Goal: Task Accomplishment & Management: Manage account settings

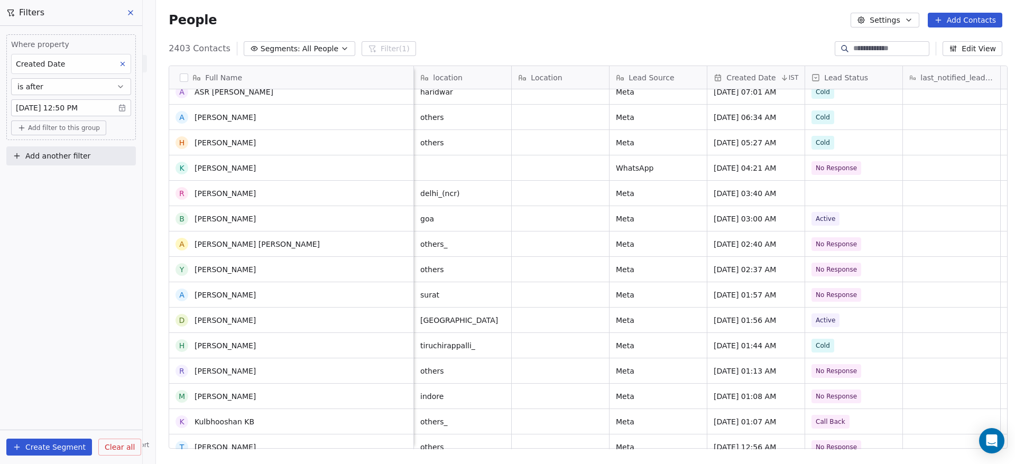
scroll to position [15695, 0]
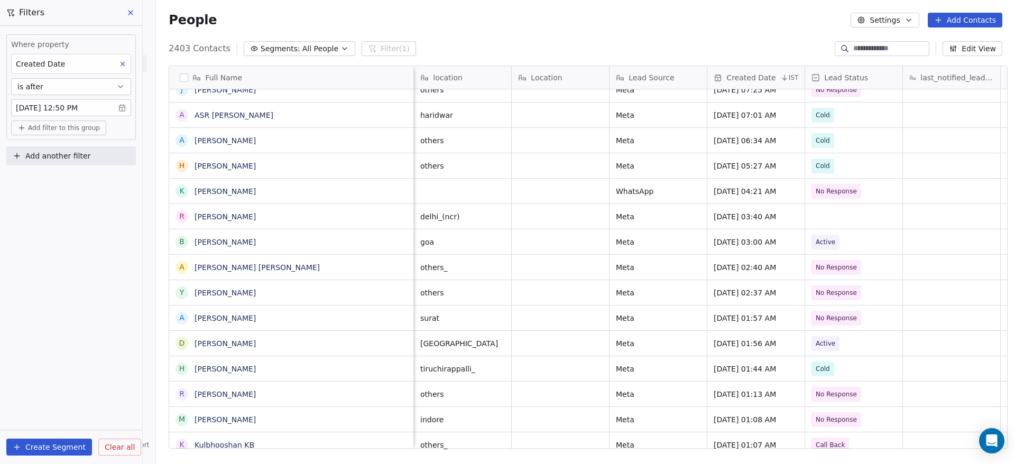
click at [127, 7] on button at bounding box center [131, 12] width 16 height 15
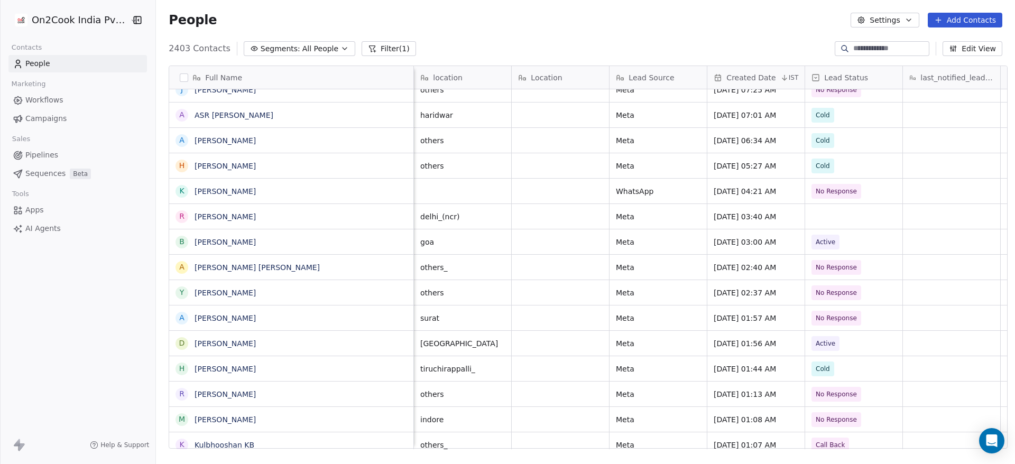
click at [35, 66] on span "People" at bounding box center [37, 63] width 25 height 11
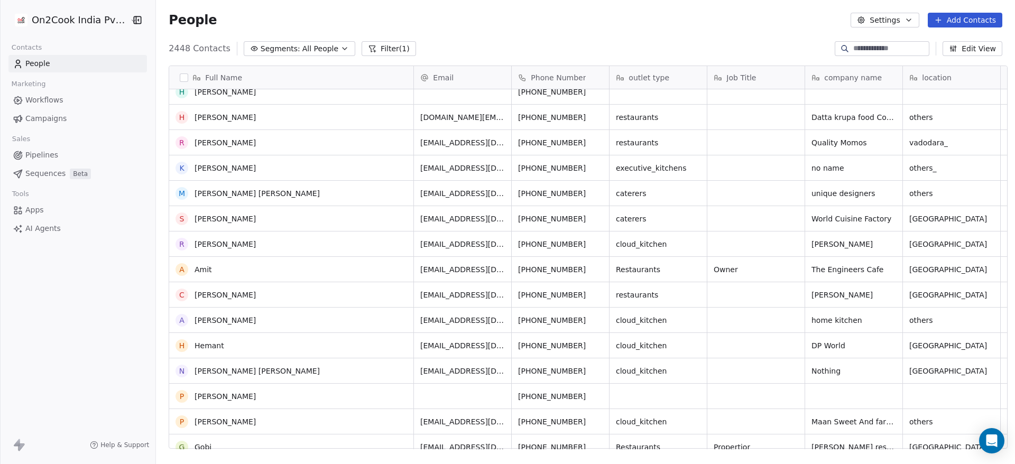
scroll to position [0, 0]
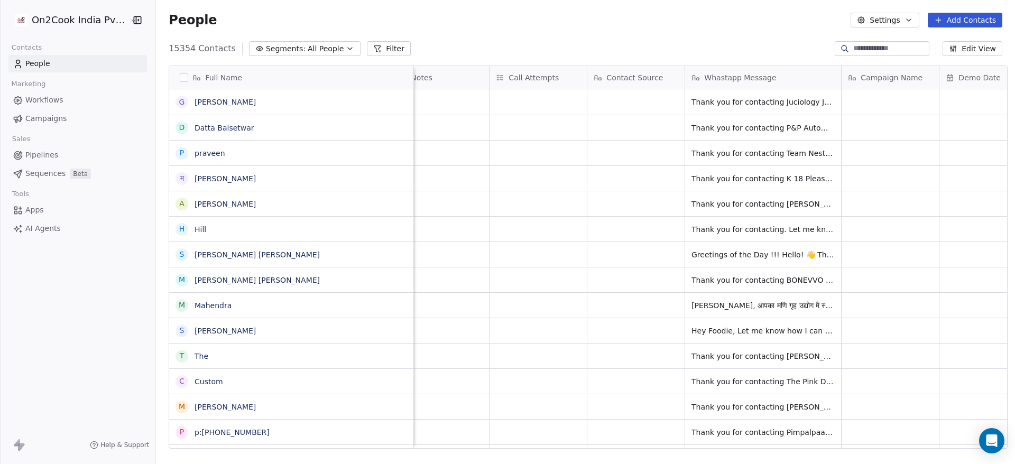
scroll to position [0, 1799]
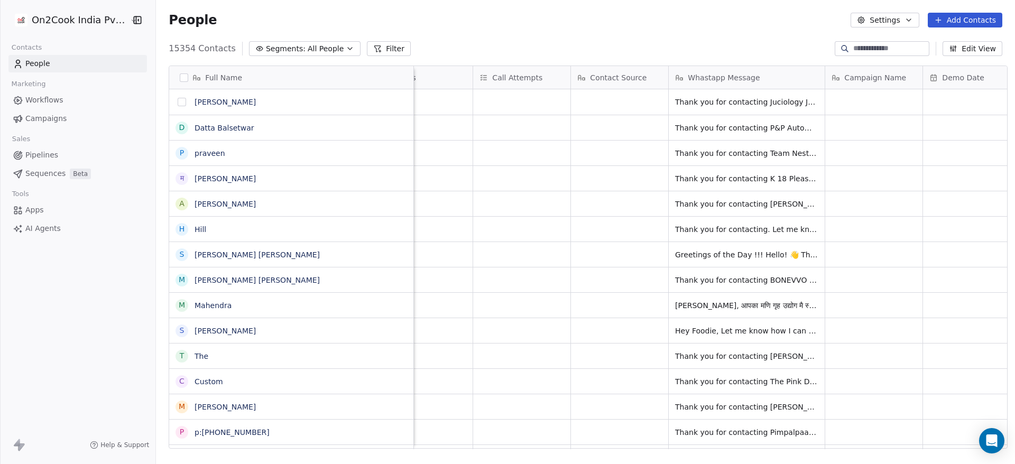
click at [178, 106] on button "grid" at bounding box center [182, 102] width 8 height 8
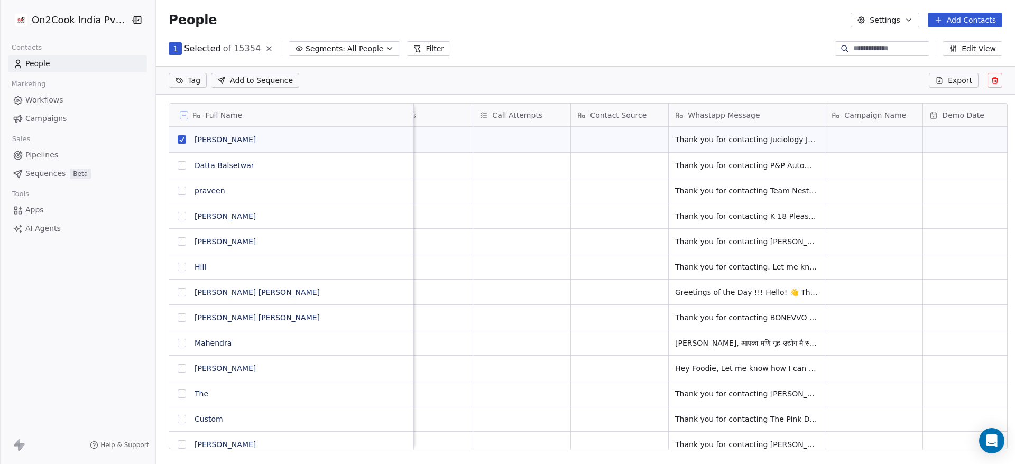
scroll to position [359, 852]
click at [178, 169] on button "grid" at bounding box center [182, 165] width 8 height 8
click at [178, 191] on button "grid" at bounding box center [182, 191] width 8 height 8
click at [178, 216] on button "grid" at bounding box center [182, 216] width 8 height 8
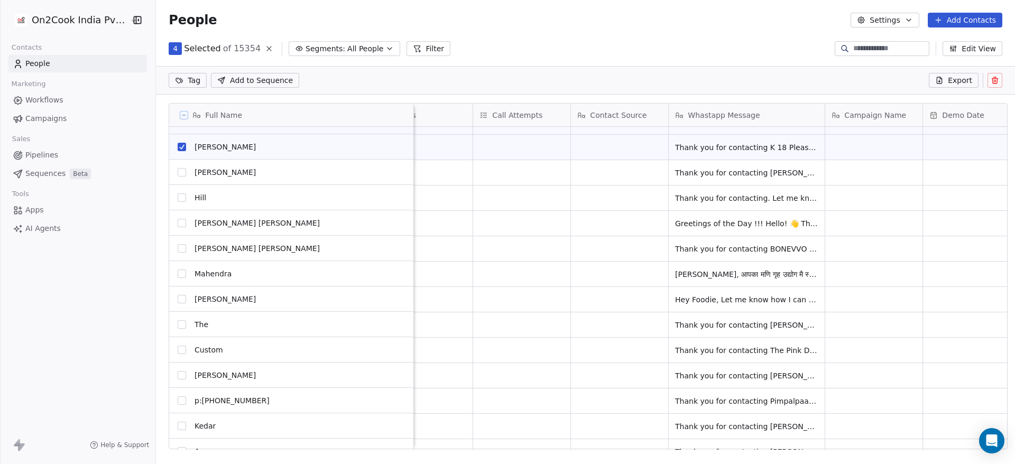
scroll to position [69, 0]
click at [178, 176] on button "grid" at bounding box center [182, 172] width 8 height 8
click at [178, 199] on button "grid" at bounding box center [182, 197] width 8 height 8
click at [178, 225] on button "grid" at bounding box center [182, 223] width 8 height 8
click at [178, 248] on button "grid" at bounding box center [182, 248] width 8 height 8
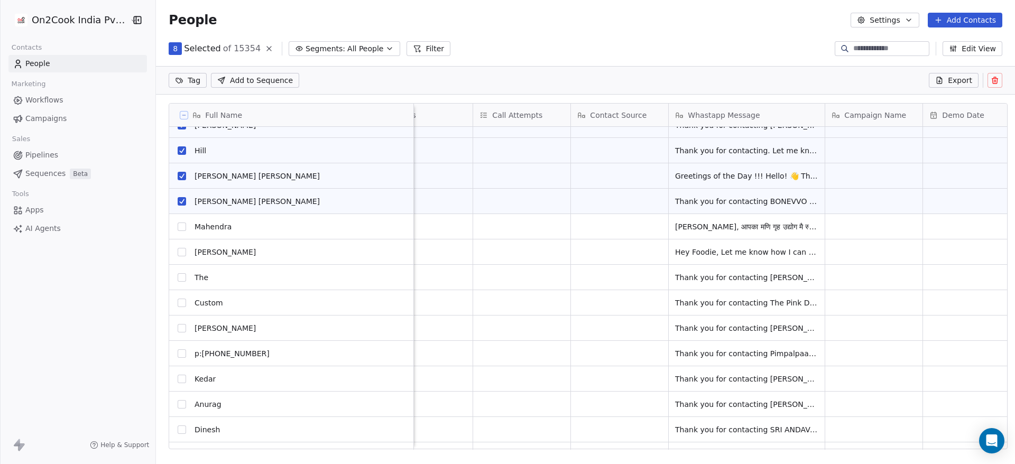
scroll to position [116, 0]
click at [178, 231] on button "grid" at bounding box center [182, 227] width 8 height 8
click at [178, 252] on button "grid" at bounding box center [182, 252] width 8 height 8
click at [178, 278] on button "grid" at bounding box center [182, 277] width 8 height 8
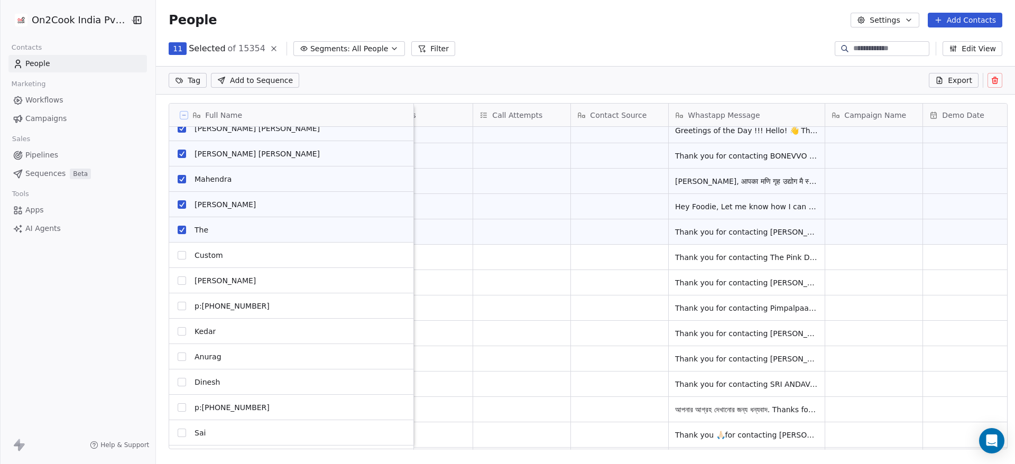
scroll to position [164, 0]
click at [178, 255] on button "grid" at bounding box center [182, 255] width 8 height 8
click at [178, 280] on button "grid" at bounding box center [182, 280] width 8 height 8
click at [178, 308] on button "grid" at bounding box center [182, 306] width 8 height 8
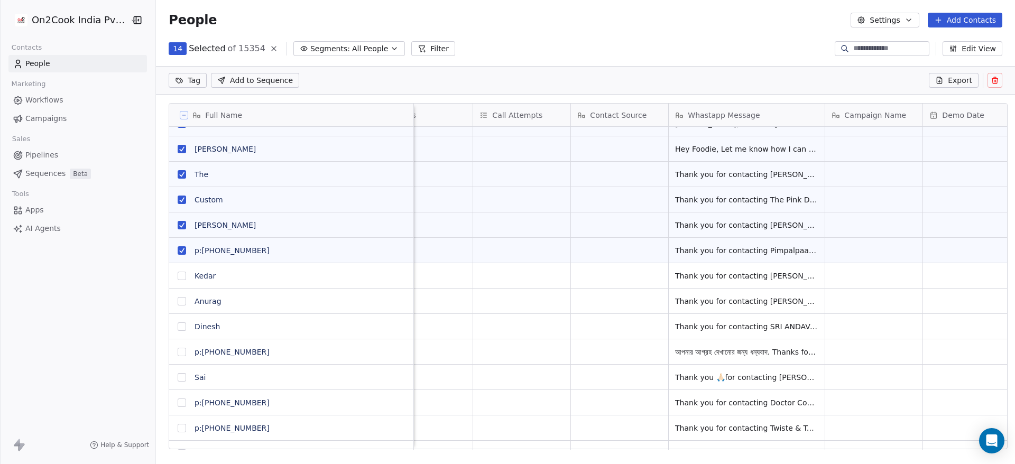
click at [178, 276] on button "grid" at bounding box center [182, 276] width 8 height 8
click at [178, 301] on button "grid" at bounding box center [182, 301] width 8 height 8
click at [178, 327] on button "grid" at bounding box center [182, 326] width 8 height 8
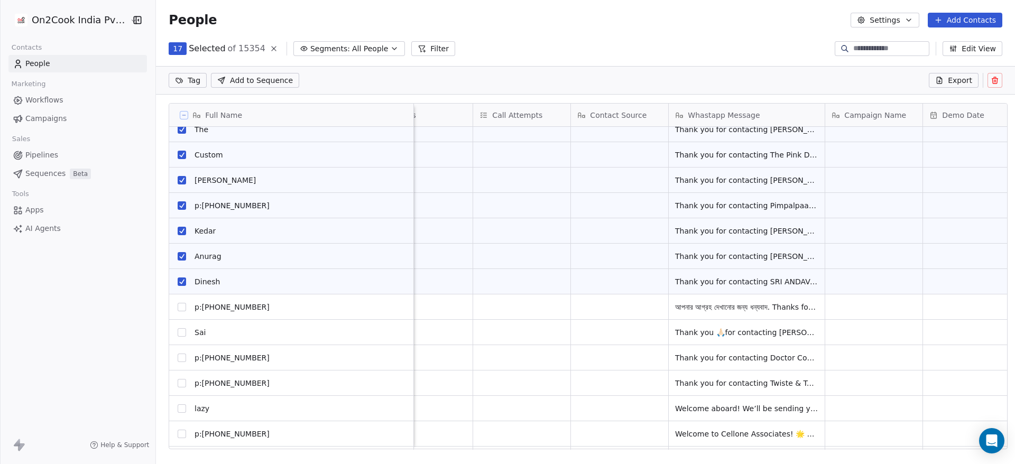
scroll to position [264, 0]
click at [178, 309] on button "grid" at bounding box center [182, 307] width 8 height 8
click at [178, 332] on button "grid" at bounding box center [182, 332] width 8 height 8
click at [178, 357] on button "grid" at bounding box center [182, 358] width 8 height 8
click at [178, 385] on button "grid" at bounding box center [182, 383] width 8 height 8
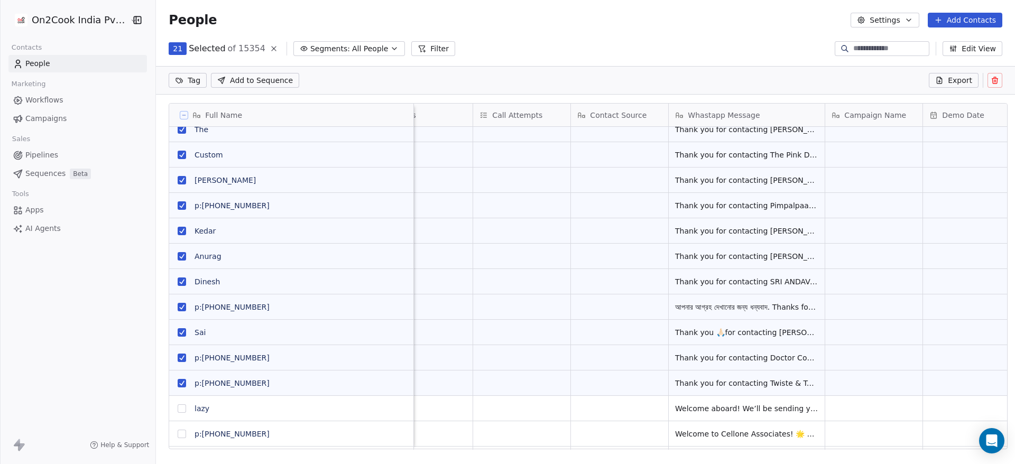
click at [178, 411] on button "grid" at bounding box center [182, 408] width 8 height 8
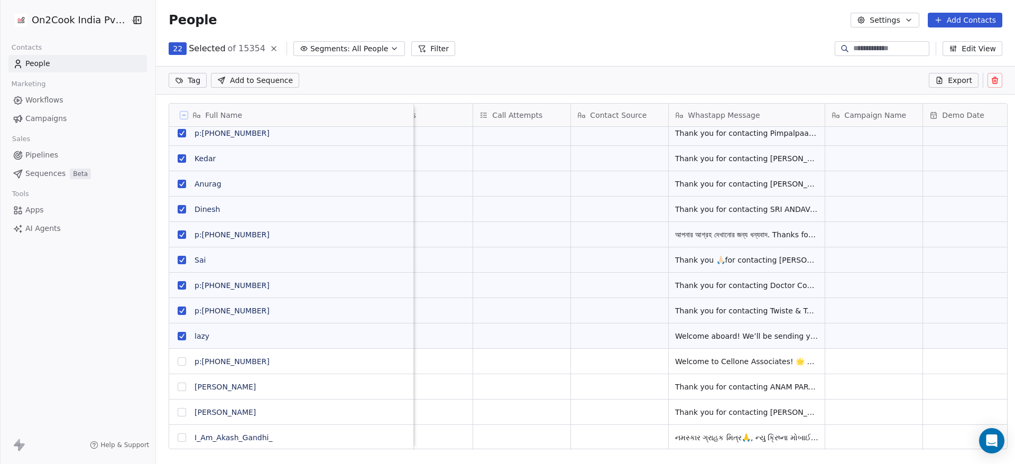
click at [178, 365] on button "grid" at bounding box center [182, 361] width 8 height 8
click at [178, 390] on button "grid" at bounding box center [182, 387] width 8 height 8
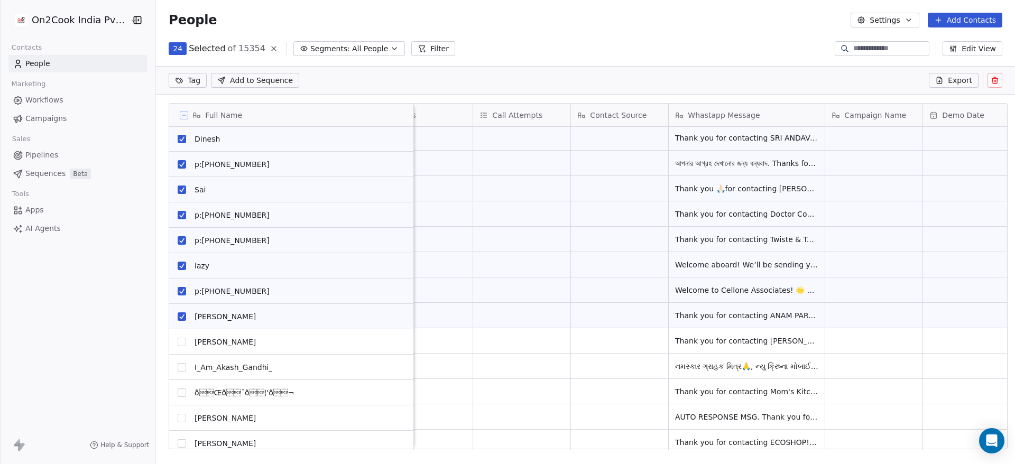
scroll to position [0, 0]
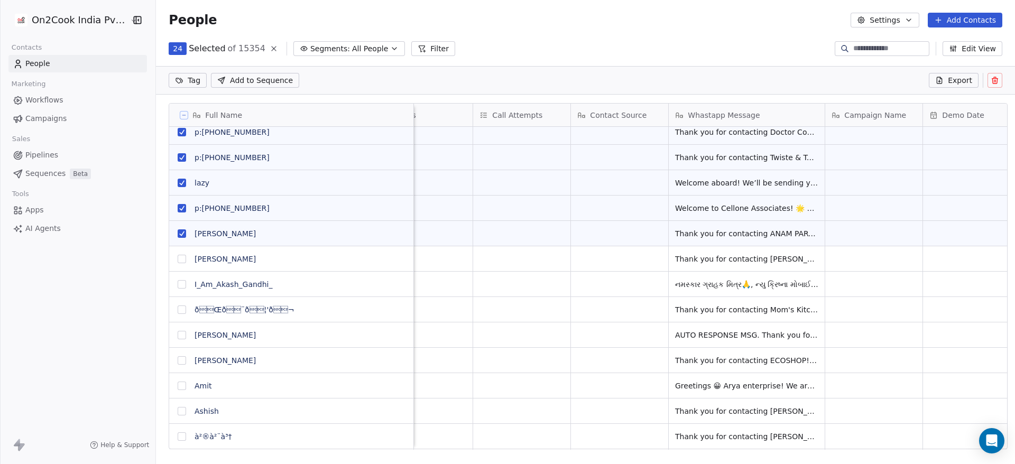
click at [178, 263] on button "grid" at bounding box center [182, 259] width 8 height 8
click at [178, 284] on button "grid" at bounding box center [182, 284] width 8 height 8
click at [178, 310] on button "grid" at bounding box center [182, 310] width 8 height 8
click at [178, 337] on button "grid" at bounding box center [182, 335] width 8 height 8
click at [178, 362] on button "grid" at bounding box center [182, 360] width 8 height 8
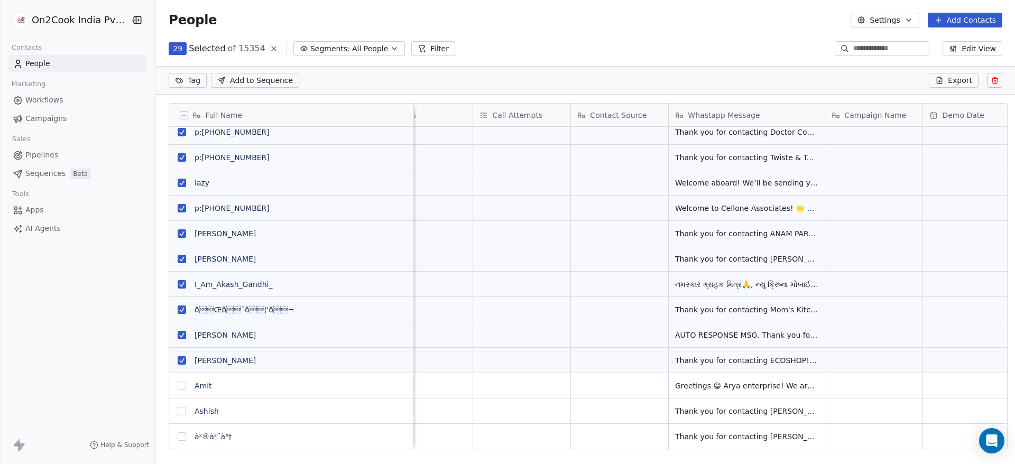
click at [178, 388] on button "grid" at bounding box center [182, 386] width 8 height 8
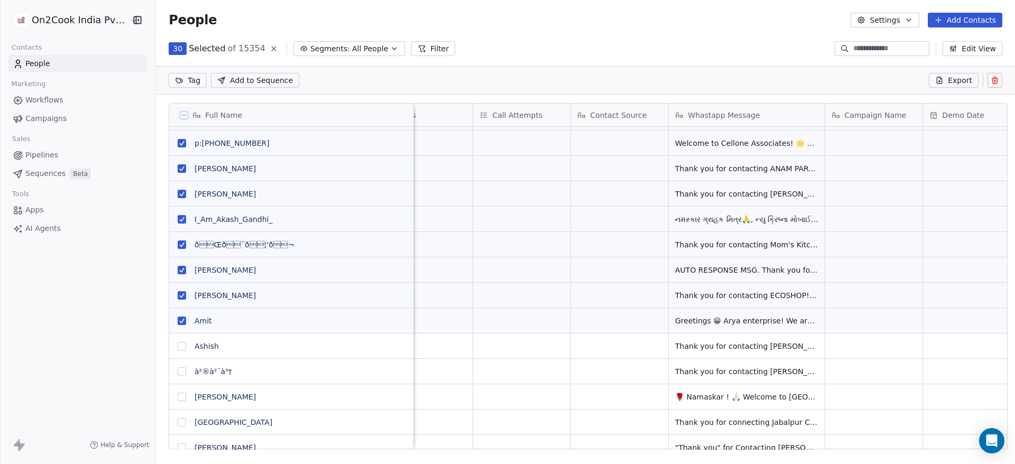
click at [178, 346] on button "grid" at bounding box center [182, 346] width 8 height 8
click at [178, 372] on button "grid" at bounding box center [182, 371] width 8 height 8
click at [178, 397] on button "grid" at bounding box center [182, 397] width 8 height 8
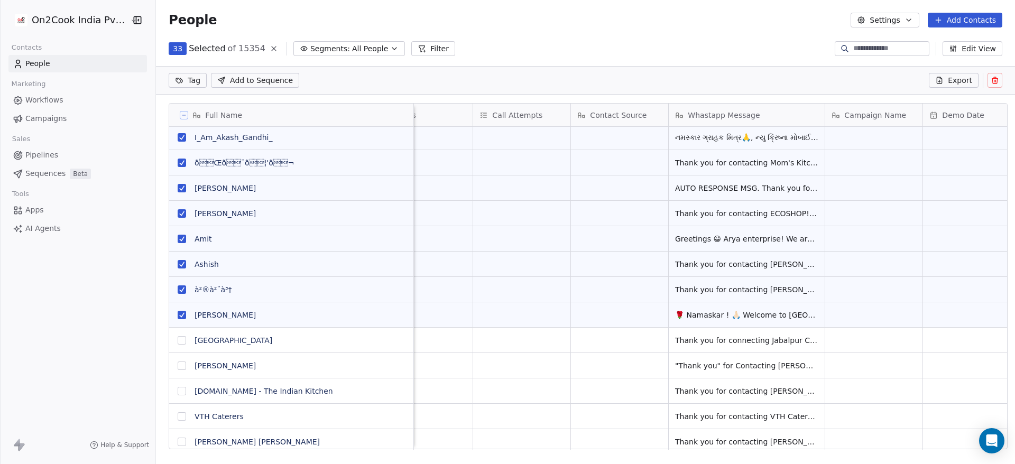
click at [178, 342] on button "grid" at bounding box center [182, 340] width 8 height 8
click at [178, 366] on button "grid" at bounding box center [182, 366] width 8 height 8
click at [178, 394] on button "grid" at bounding box center [182, 391] width 8 height 8
click at [178, 417] on button "grid" at bounding box center [182, 416] width 8 height 8
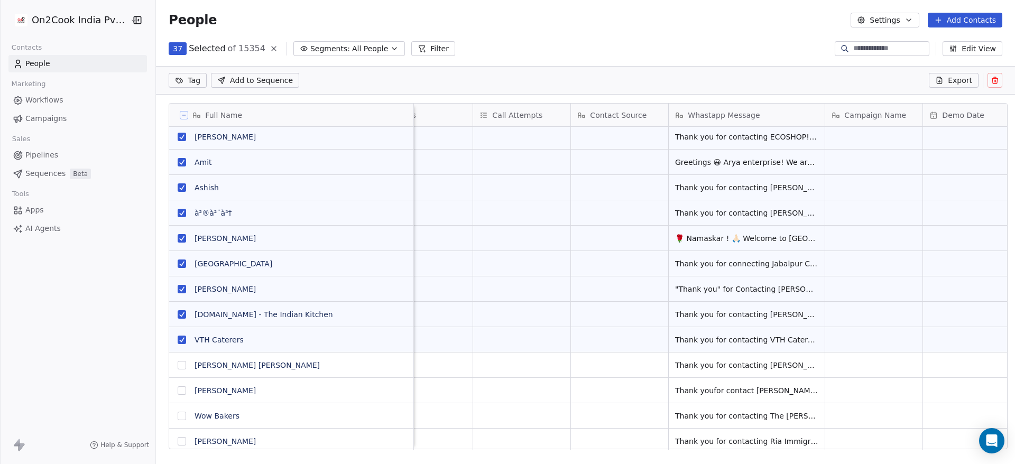
click at [178, 368] on button "grid" at bounding box center [182, 365] width 8 height 8
click at [178, 393] on button "grid" at bounding box center [182, 390] width 8 height 8
click at [178, 416] on button "grid" at bounding box center [182, 416] width 8 height 8
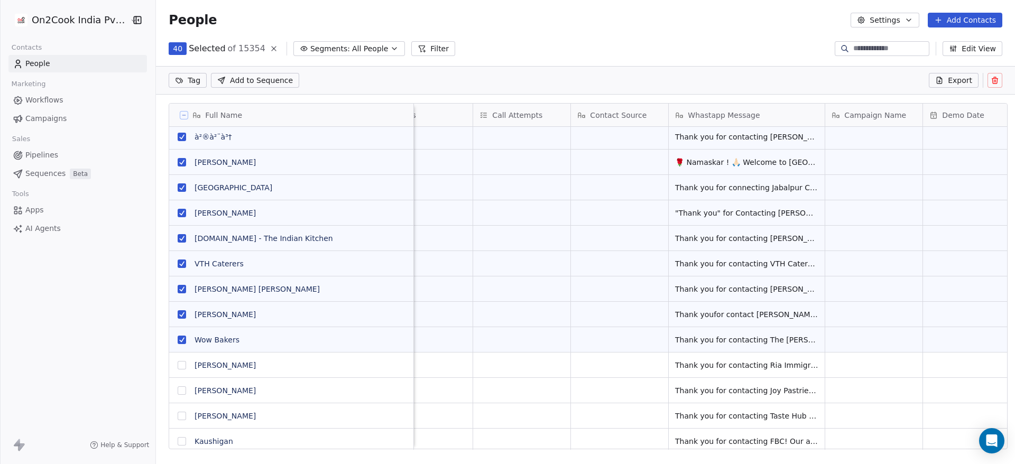
click at [178, 366] on button "grid" at bounding box center [182, 365] width 8 height 8
click at [178, 391] on button "grid" at bounding box center [182, 390] width 8 height 8
click at [178, 417] on button "grid" at bounding box center [182, 416] width 8 height 8
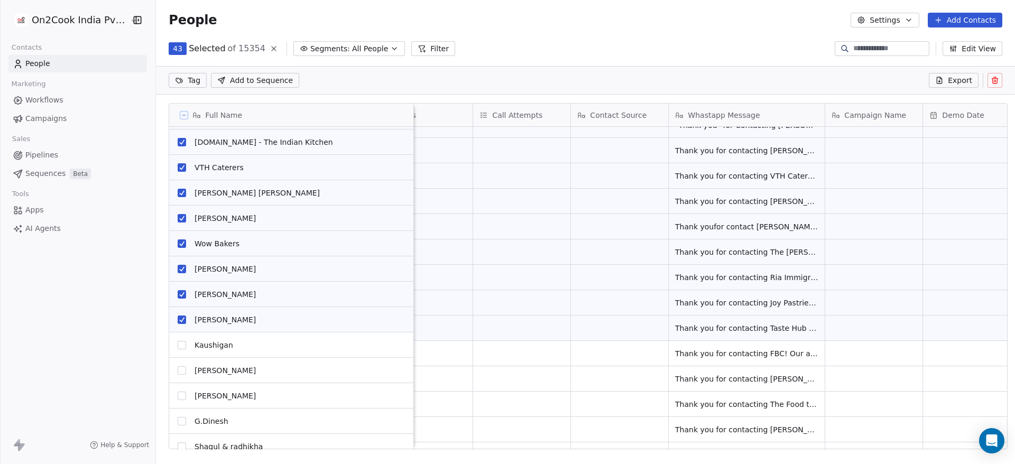
scroll to position [886, 0]
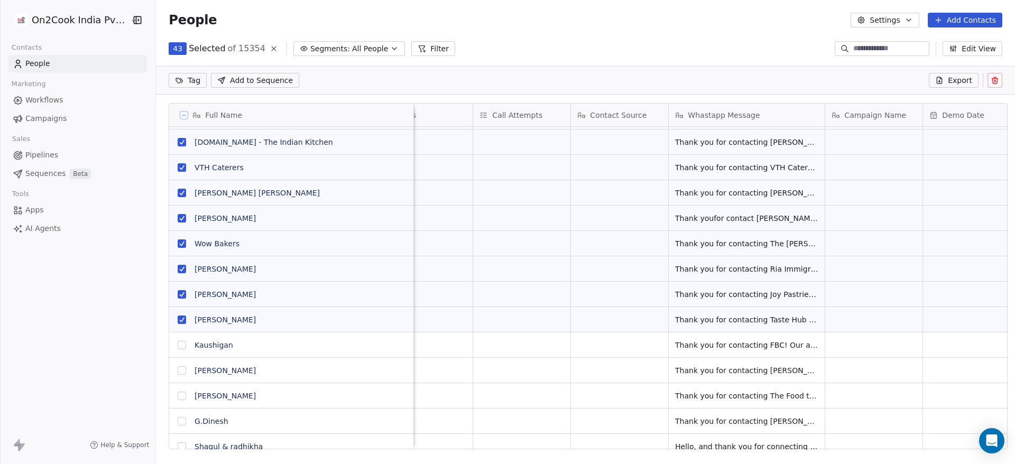
click at [178, 346] on button "grid" at bounding box center [182, 345] width 8 height 8
click at [178, 371] on button "grid" at bounding box center [182, 370] width 8 height 8
click at [178, 399] on button "grid" at bounding box center [182, 396] width 8 height 8
click at [178, 423] on button "grid" at bounding box center [182, 421] width 8 height 8
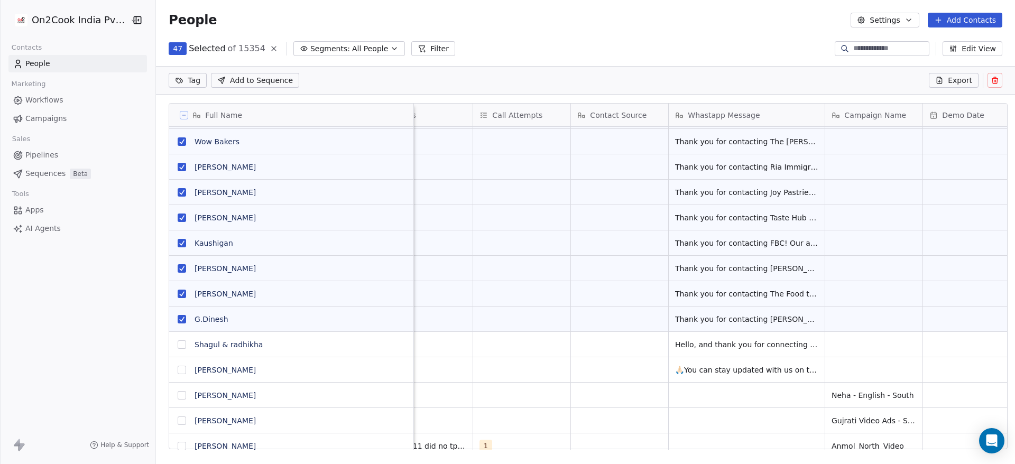
click at [178, 346] on button "grid" at bounding box center [182, 344] width 8 height 8
click at [178, 370] on button "grid" at bounding box center [182, 370] width 8 height 8
click at [995, 80] on icon at bounding box center [995, 81] width 0 height 2
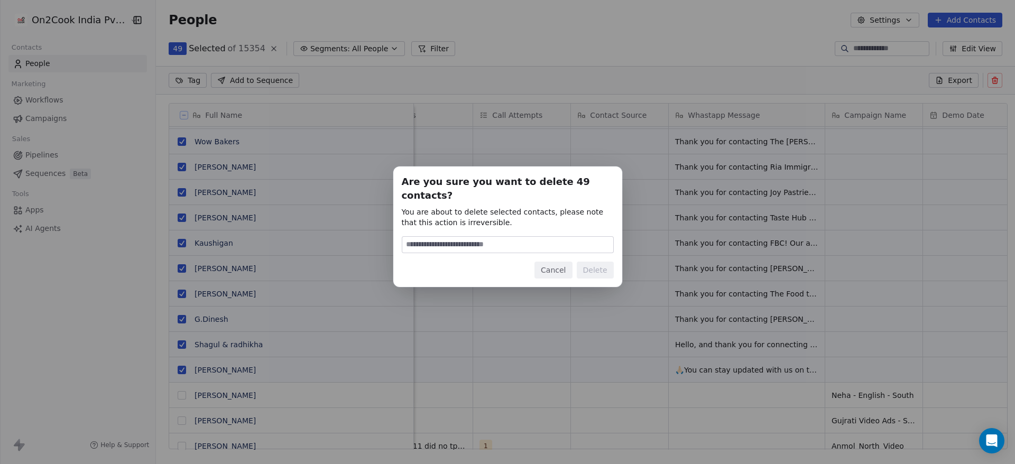
click at [540, 237] on input at bounding box center [507, 245] width 211 height 16
type input "******"
click at [597, 267] on button "Delete" at bounding box center [595, 270] width 37 height 17
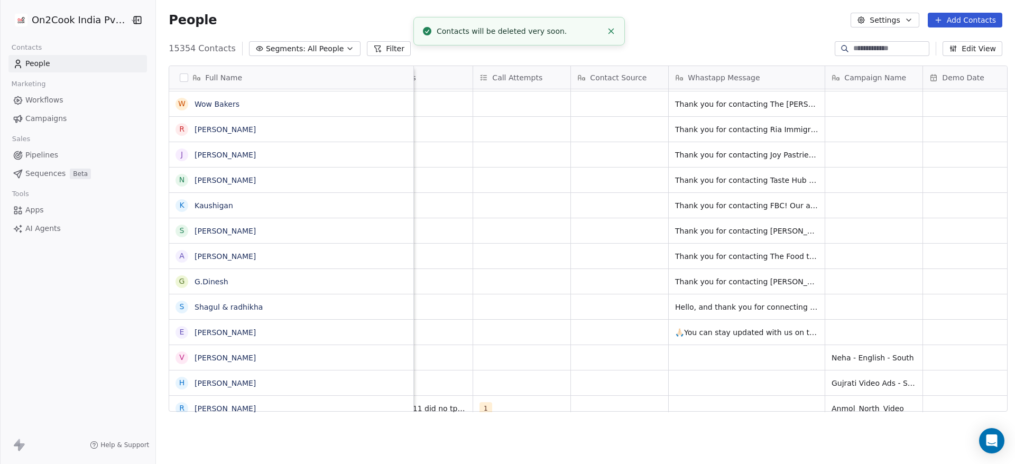
scroll to position [396, 852]
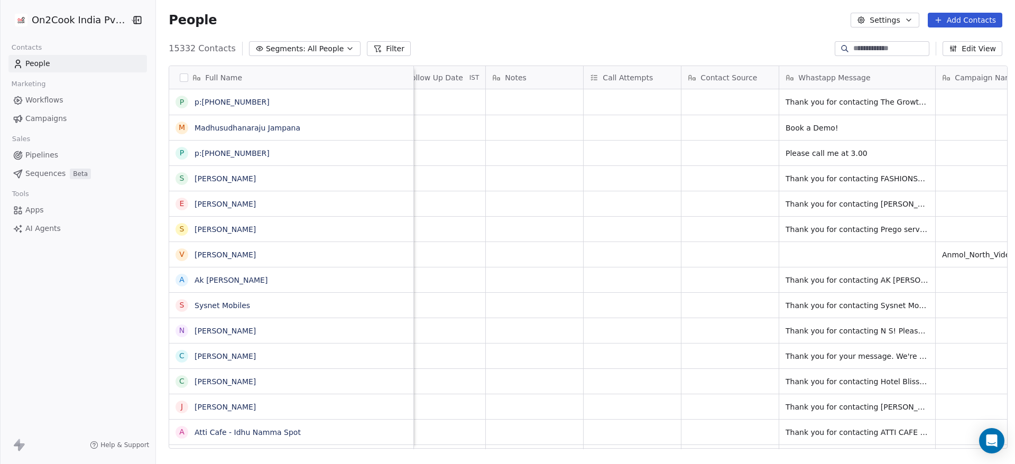
scroll to position [0, 1692]
click at [178, 102] on button "grid" at bounding box center [182, 102] width 8 height 8
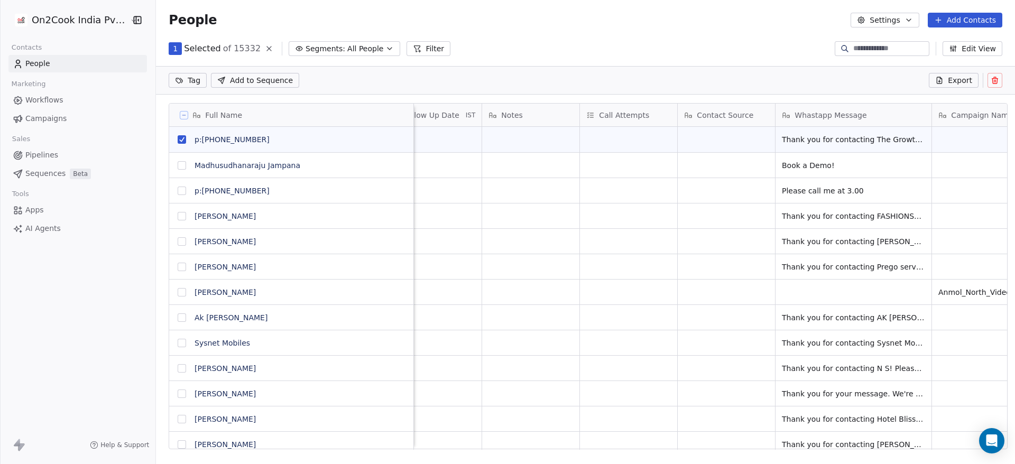
scroll to position [359, 852]
click at [178, 216] on button "grid" at bounding box center [182, 216] width 8 height 8
click at [178, 241] on button "grid" at bounding box center [182, 241] width 8 height 8
click at [178, 266] on button "grid" at bounding box center [182, 267] width 8 height 8
click at [178, 318] on button "grid" at bounding box center [182, 318] width 8 height 8
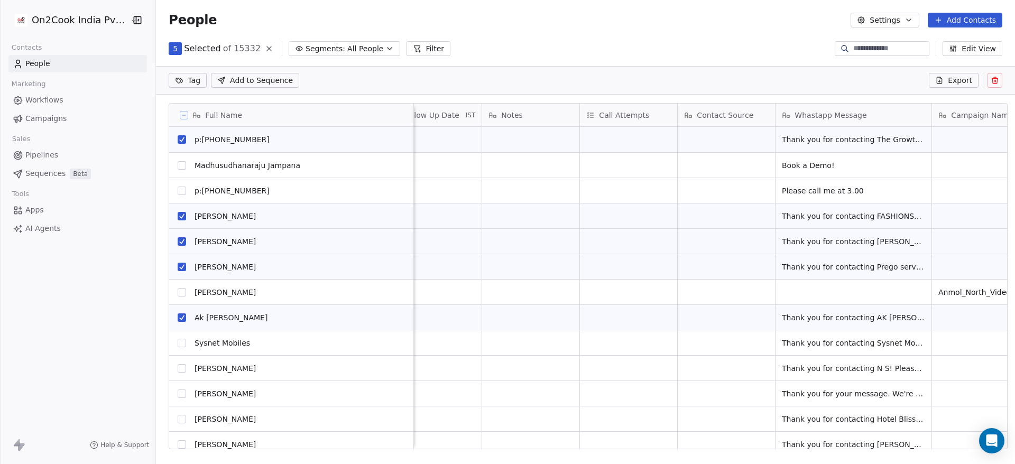
scroll to position [77, 0]
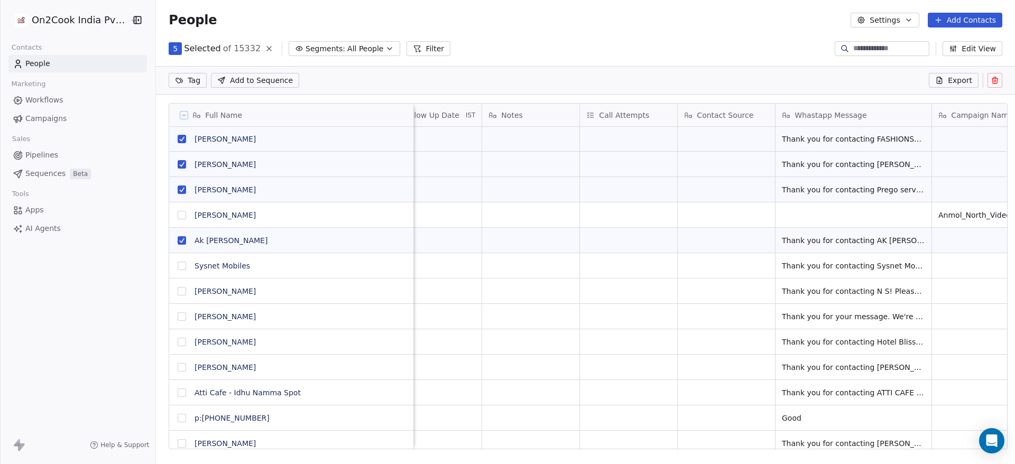
click at [178, 266] on button "grid" at bounding box center [182, 266] width 8 height 8
click at [178, 292] on button "grid" at bounding box center [182, 291] width 8 height 8
click at [178, 318] on button "grid" at bounding box center [182, 316] width 8 height 8
click at [178, 343] on button "grid" at bounding box center [182, 342] width 8 height 8
click at [178, 368] on button "grid" at bounding box center [182, 367] width 8 height 8
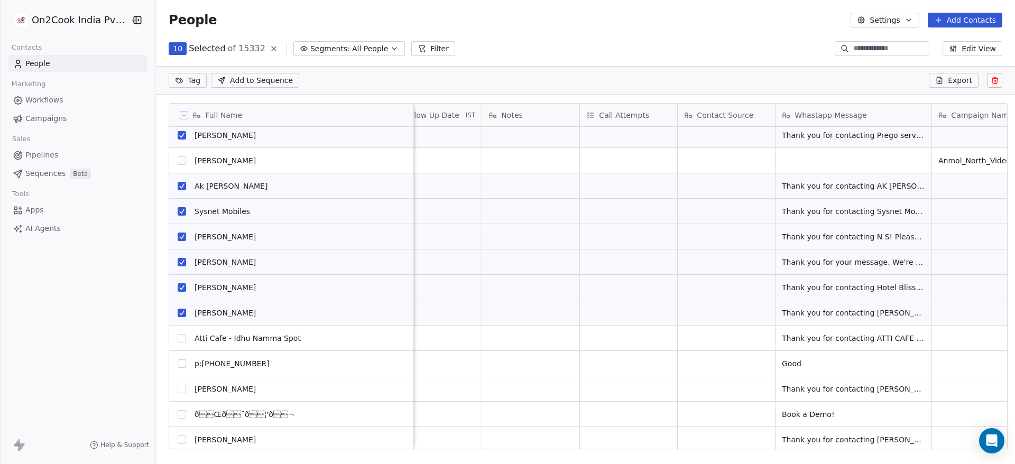
scroll to position [150, 0]
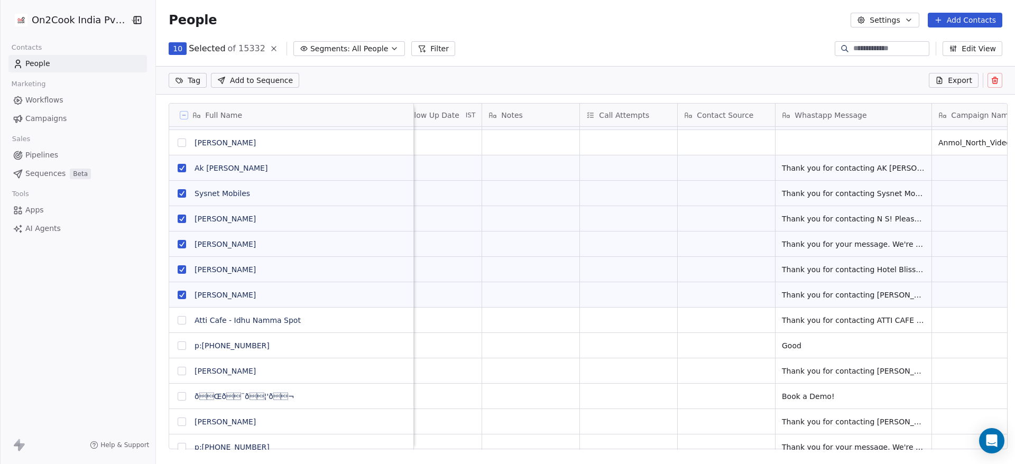
click at [178, 320] on button "grid" at bounding box center [182, 320] width 8 height 8
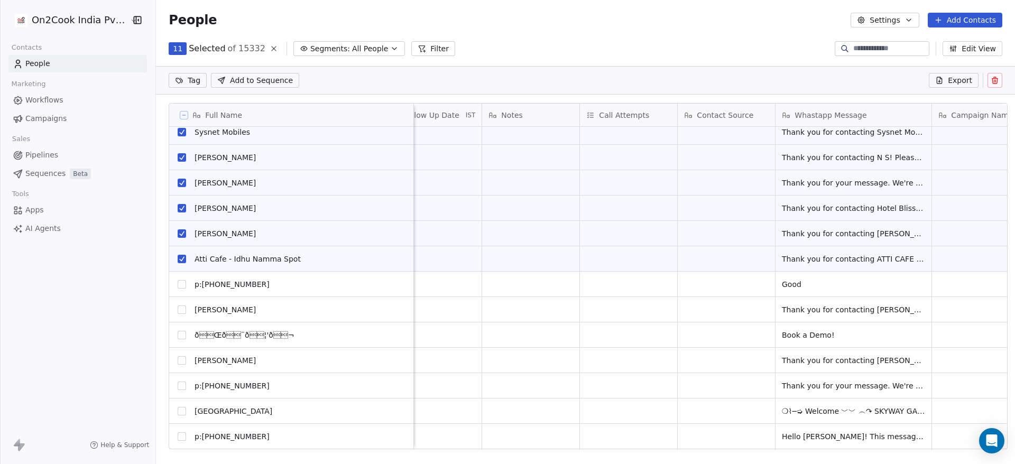
scroll to position [211, 0]
click at [178, 310] on button "grid" at bounding box center [182, 309] width 8 height 8
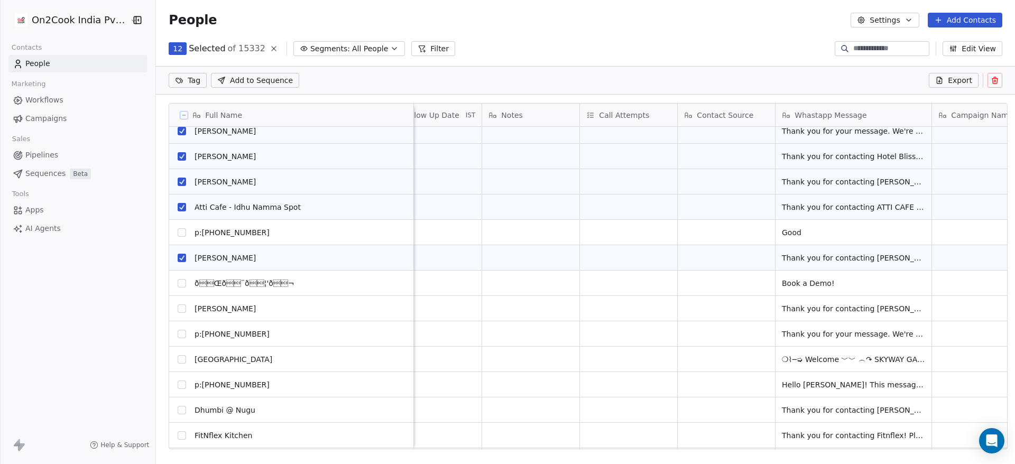
scroll to position [267, 0]
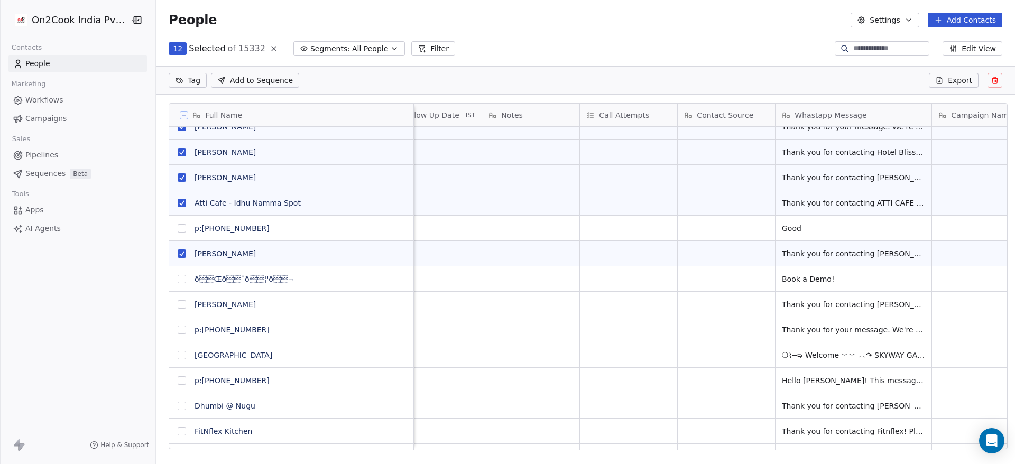
click at [178, 308] on button "grid" at bounding box center [182, 304] width 8 height 8
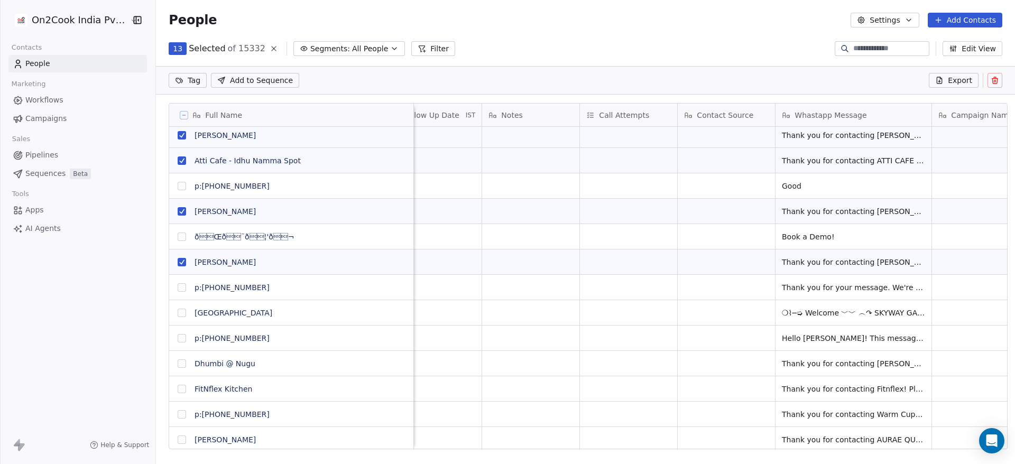
click at [178, 288] on button "grid" at bounding box center [182, 287] width 8 height 8
click at [178, 315] on button "grid" at bounding box center [182, 313] width 8 height 8
click at [178, 338] on button "grid" at bounding box center [182, 338] width 8 height 8
click at [178, 364] on button "grid" at bounding box center [182, 363] width 8 height 8
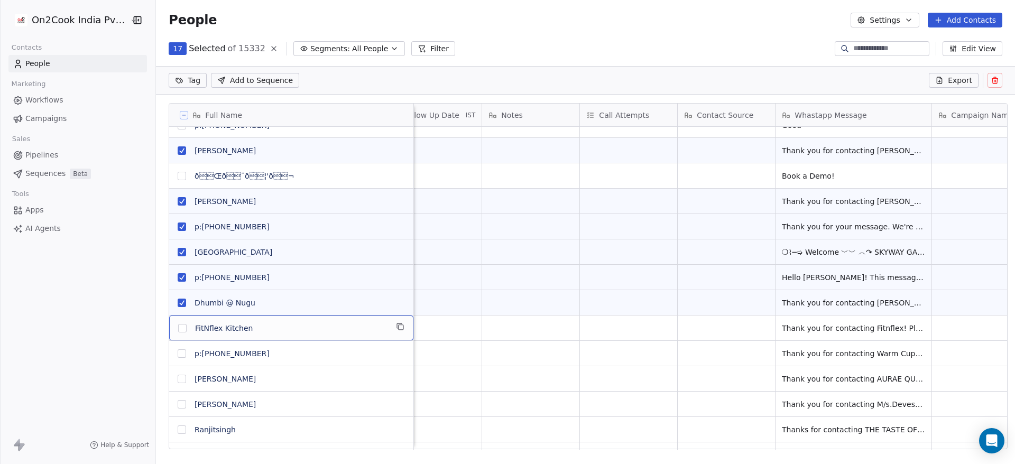
click at [178, 354] on button "grid" at bounding box center [182, 353] width 8 height 8
click at [178, 329] on button "grid" at bounding box center [182, 328] width 8 height 8
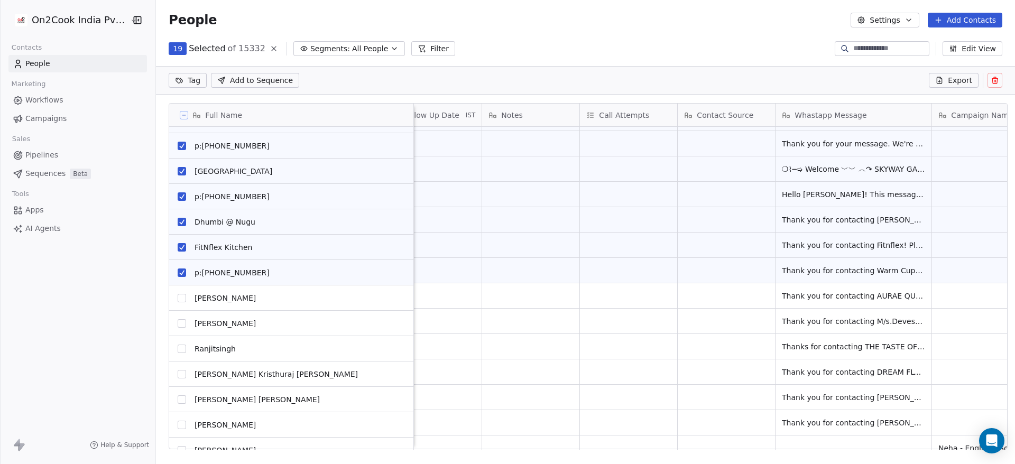
scroll to position [0, 0]
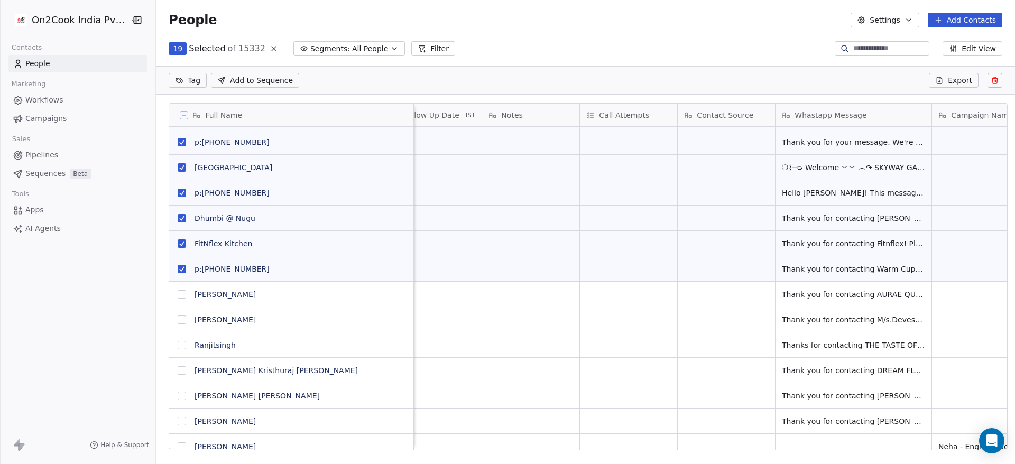
click at [180, 298] on button "grid" at bounding box center [182, 294] width 8 height 8
click at [195, 324] on link "Vikram M" at bounding box center [225, 320] width 61 height 8
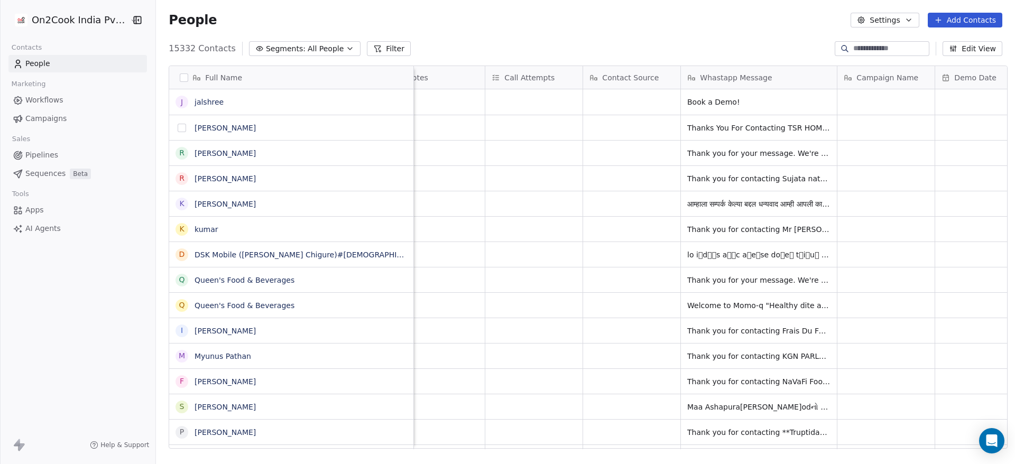
click at [178, 126] on button "grid" at bounding box center [182, 128] width 8 height 8
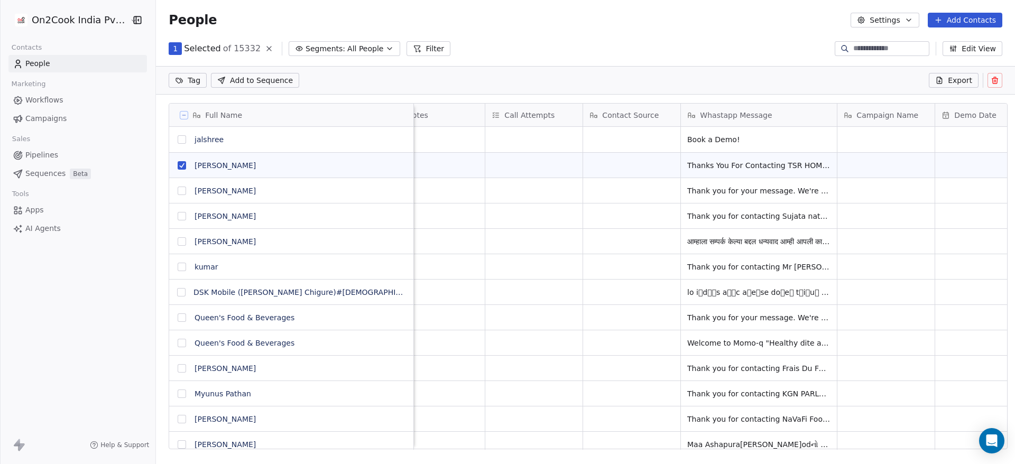
scroll to position [359, 852]
click at [178, 187] on button "grid" at bounding box center [182, 191] width 8 height 8
click at [178, 218] on button "grid" at bounding box center [182, 216] width 8 height 8
click at [178, 245] on button "grid" at bounding box center [182, 241] width 8 height 8
click at [178, 270] on button "grid" at bounding box center [182, 267] width 8 height 8
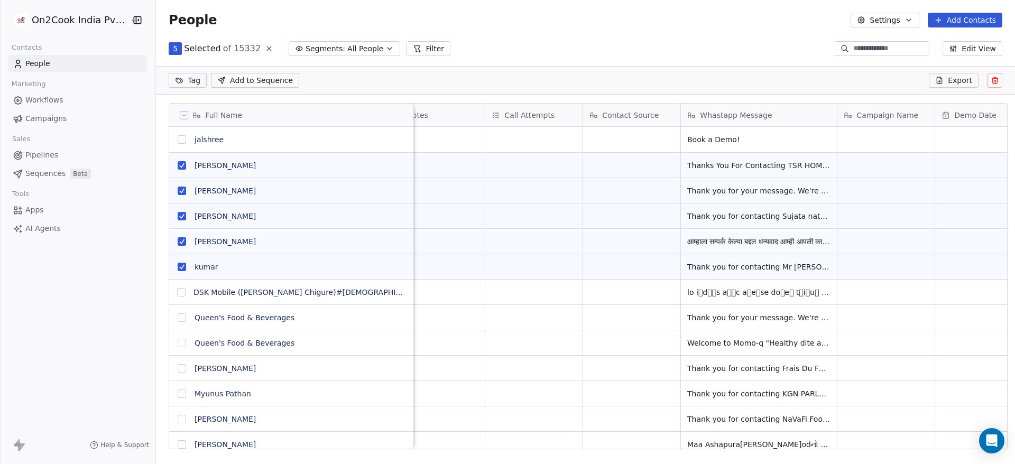
click at [177, 294] on button "grid" at bounding box center [181, 292] width 8 height 8
click at [178, 316] on button "grid" at bounding box center [182, 318] width 8 height 8
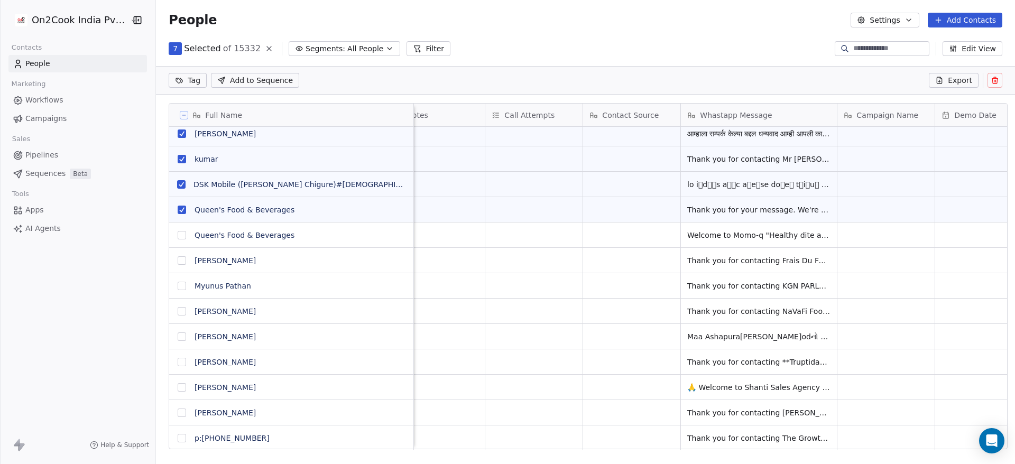
scroll to position [0, 1788]
click at [180, 231] on button "grid" at bounding box center [182, 235] width 8 height 8
click at [178, 262] on button "grid" at bounding box center [182, 260] width 8 height 8
click at [178, 283] on button "grid" at bounding box center [182, 286] width 8 height 8
click at [178, 313] on button "grid" at bounding box center [182, 311] width 8 height 8
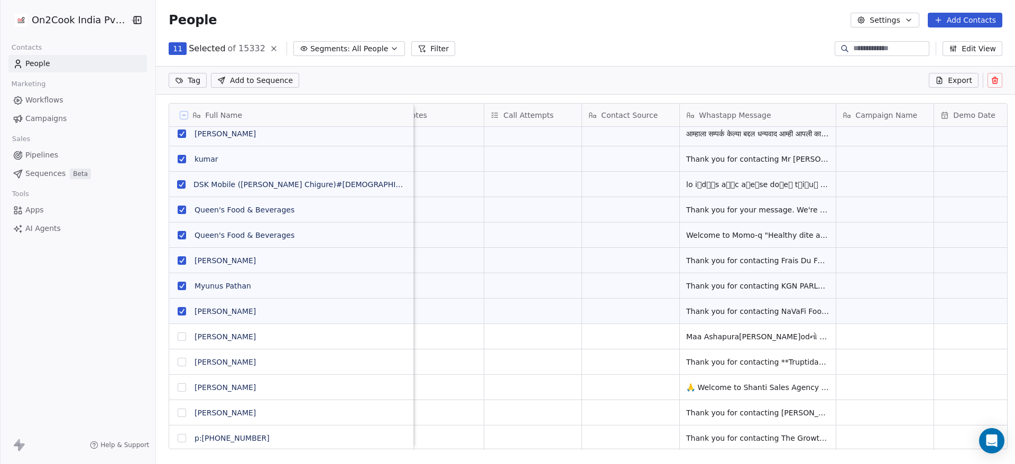
click at [178, 339] on button "grid" at bounding box center [182, 337] width 8 height 8
click at [178, 363] on button "grid" at bounding box center [182, 362] width 8 height 8
click at [178, 389] on button "grid" at bounding box center [182, 387] width 8 height 8
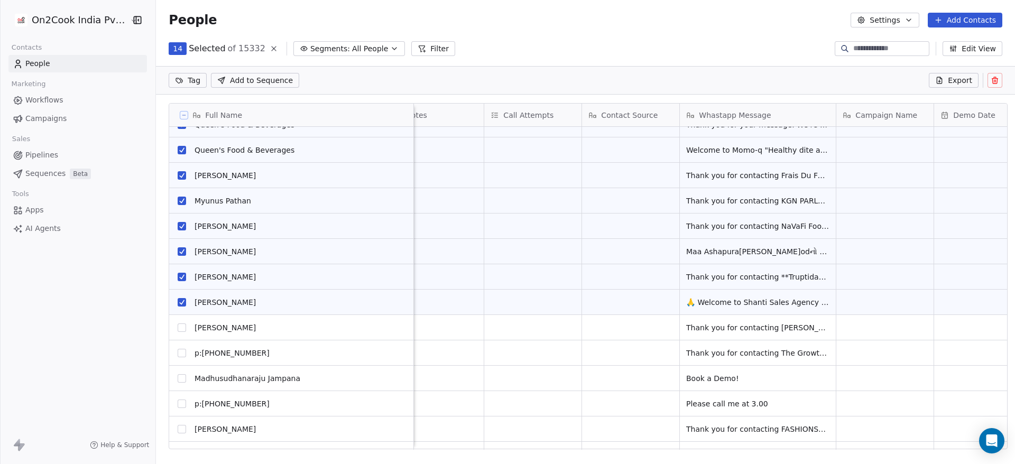
scroll to position [193, 0]
click at [178, 328] on button "grid" at bounding box center [182, 327] width 8 height 8
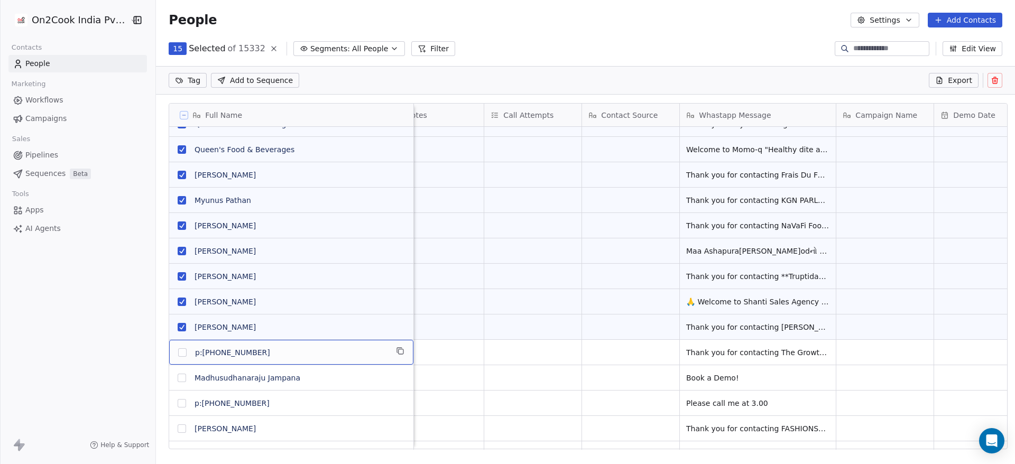
click at [176, 357] on div "p" at bounding box center [182, 352] width 13 height 13
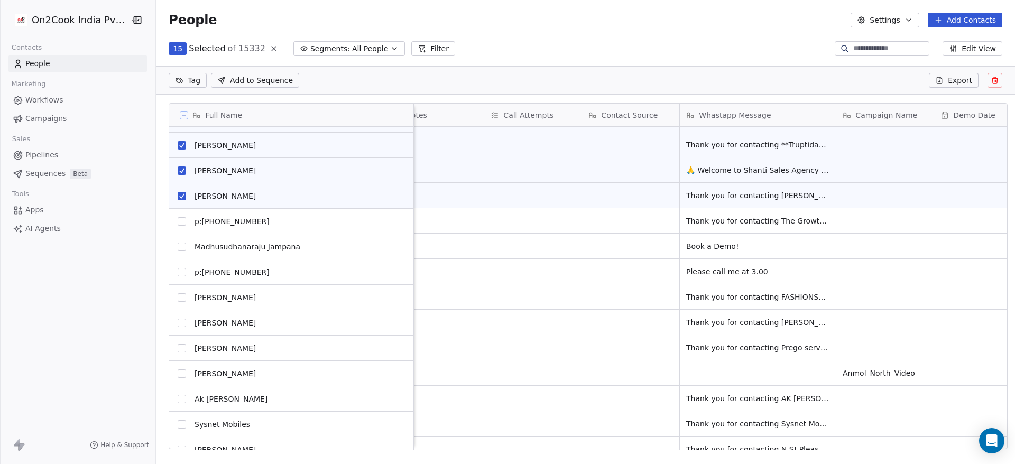
scroll to position [325, 0]
click at [178, 297] on button "grid" at bounding box center [182, 297] width 8 height 8
click at [178, 323] on button "grid" at bounding box center [182, 322] width 8 height 8
click at [179, 348] on button "grid" at bounding box center [182, 348] width 8 height 8
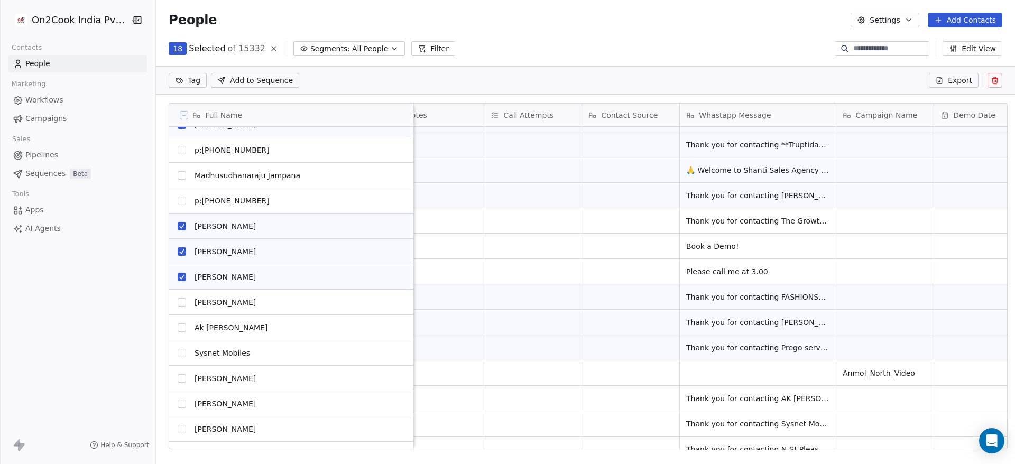
scroll to position [396, 0]
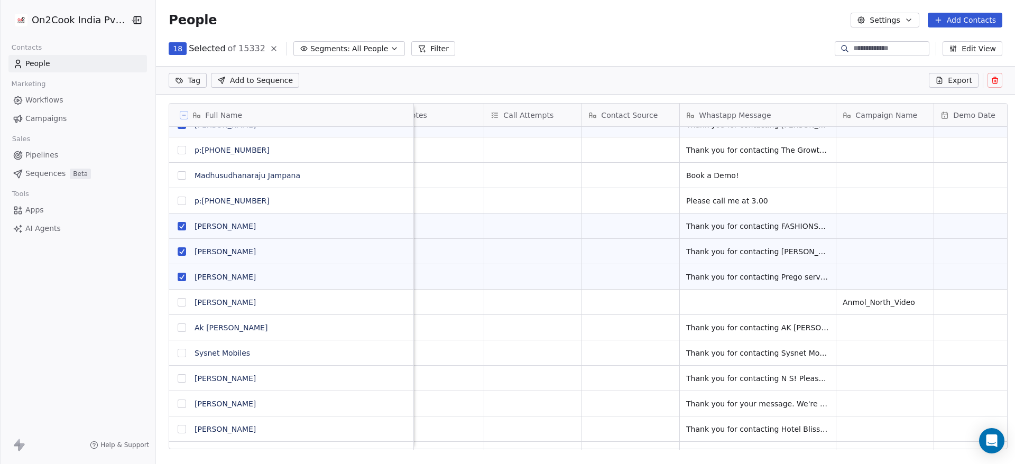
click at [178, 329] on button "grid" at bounding box center [182, 328] width 8 height 8
click at [178, 353] on button "grid" at bounding box center [182, 353] width 8 height 8
click at [178, 377] on button "grid" at bounding box center [182, 378] width 8 height 8
click at [178, 404] on button "grid" at bounding box center [182, 404] width 8 height 8
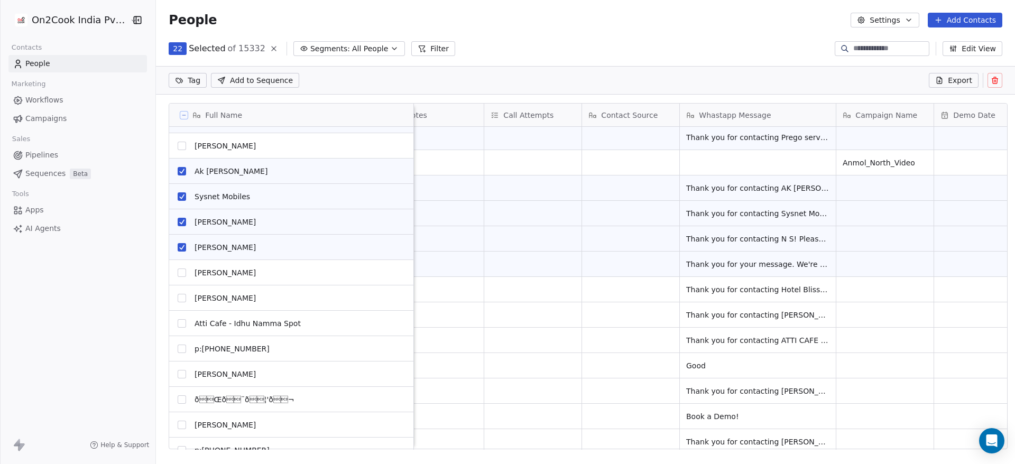
scroll to position [554, 0]
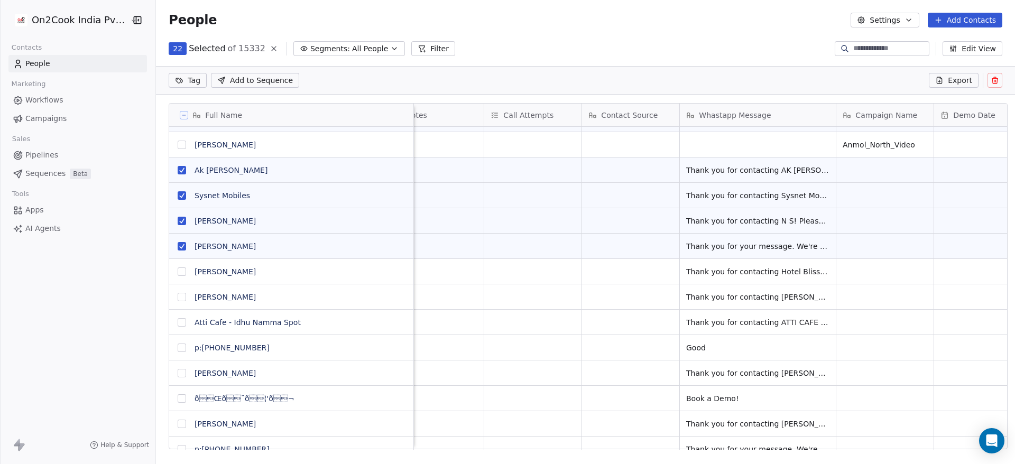
click at [178, 275] on button "grid" at bounding box center [182, 272] width 8 height 8
click at [178, 300] on button "grid" at bounding box center [182, 297] width 8 height 8
click at [178, 325] on button "grid" at bounding box center [182, 322] width 8 height 8
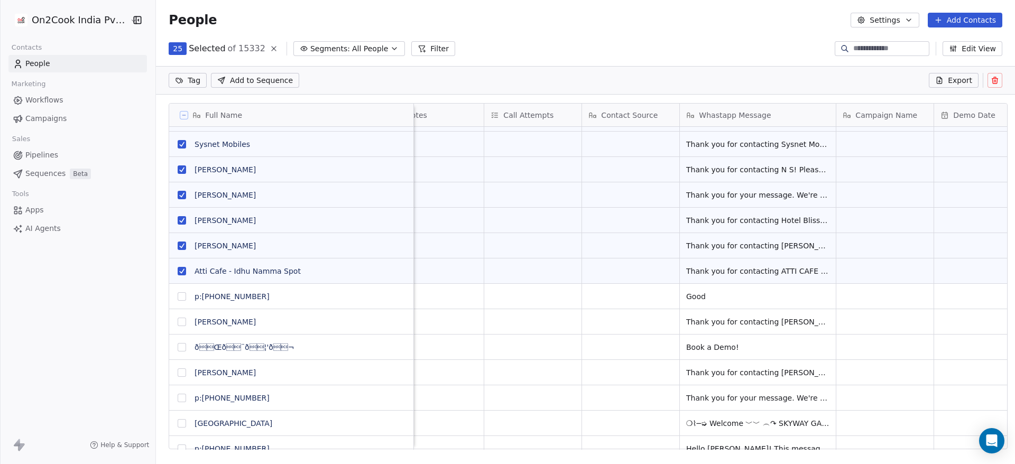
click at [178, 322] on button "grid" at bounding box center [182, 322] width 8 height 8
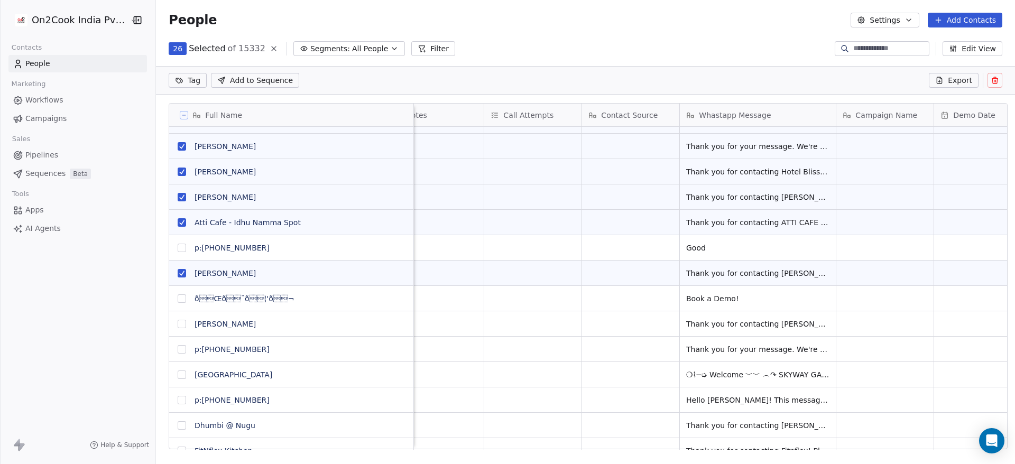
click at [178, 327] on button "grid" at bounding box center [182, 324] width 8 height 8
click at [178, 351] on button "grid" at bounding box center [182, 349] width 8 height 8
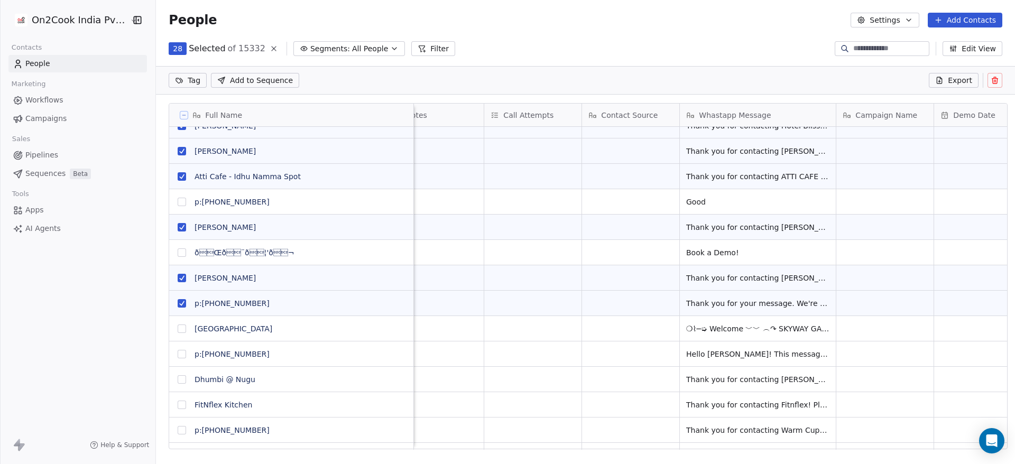
click at [178, 329] on button "grid" at bounding box center [182, 329] width 8 height 8
click at [178, 356] on button "grid" at bounding box center [182, 354] width 8 height 8
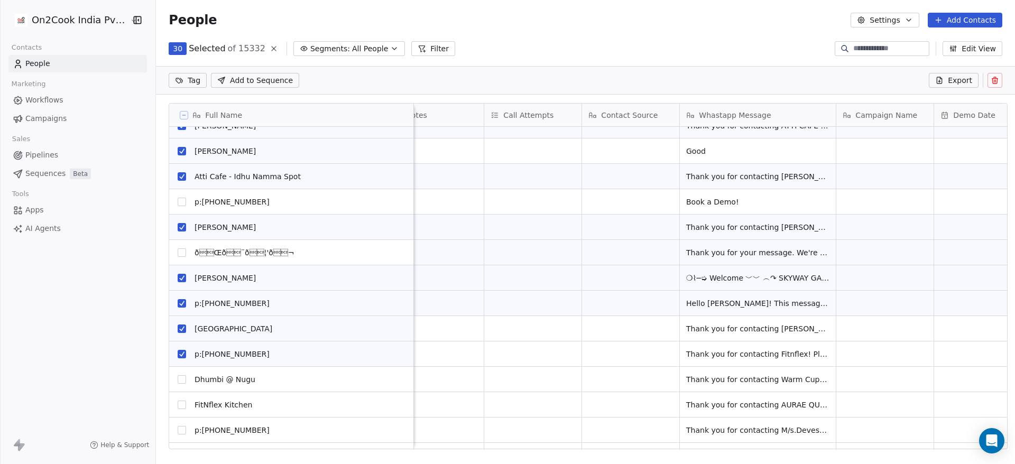
scroll to position [751, 0]
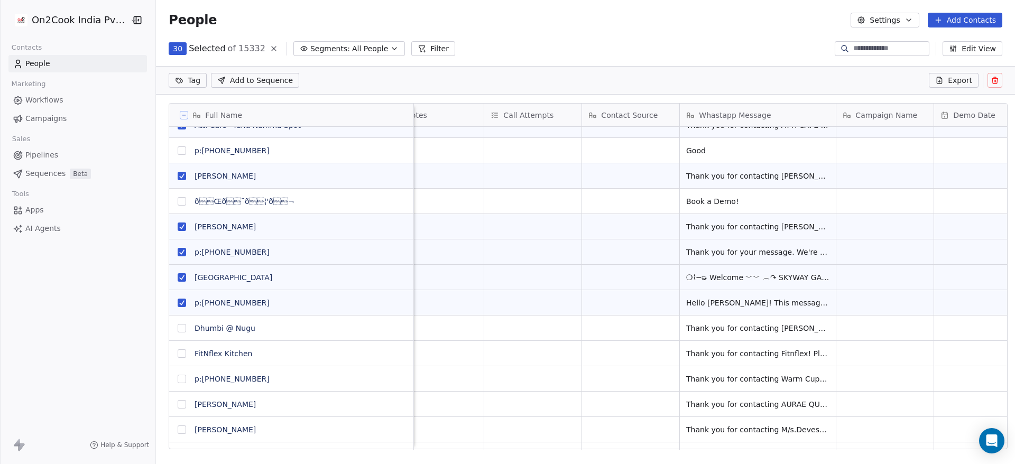
click at [178, 329] on button "grid" at bounding box center [182, 328] width 8 height 8
click at [180, 355] on button "grid" at bounding box center [182, 353] width 8 height 8
click at [178, 381] on button "grid" at bounding box center [182, 379] width 8 height 8
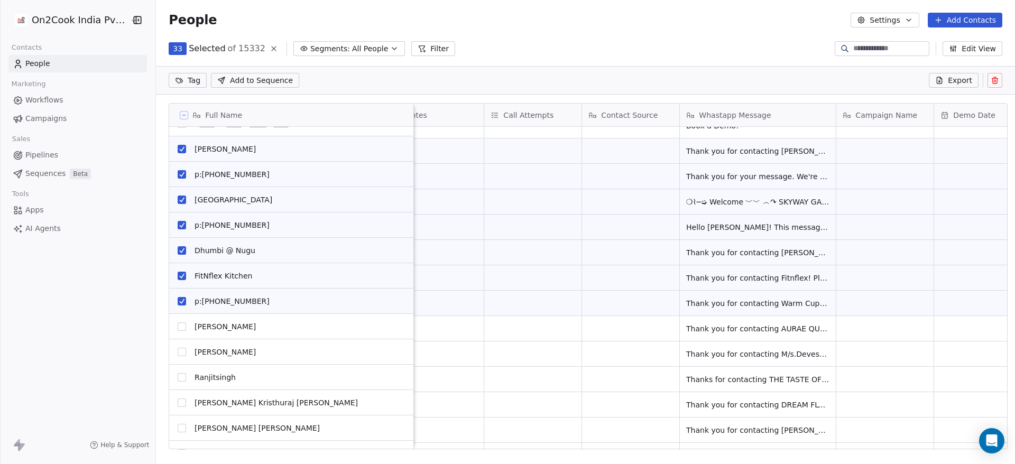
scroll to position [828, 0]
click at [178, 328] on button "grid" at bounding box center [182, 326] width 8 height 8
click at [178, 355] on button "grid" at bounding box center [182, 352] width 8 height 8
click at [178, 379] on button "grid" at bounding box center [182, 377] width 8 height 8
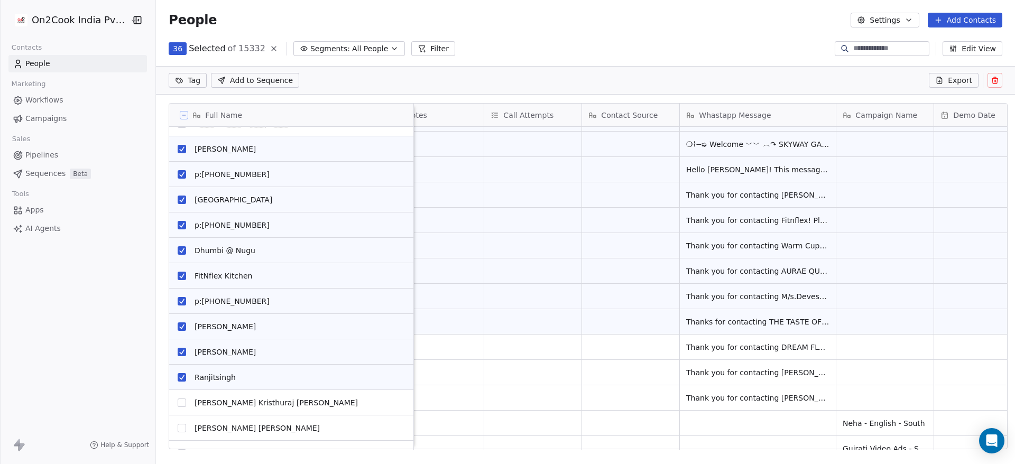
scroll to position [884, 0]
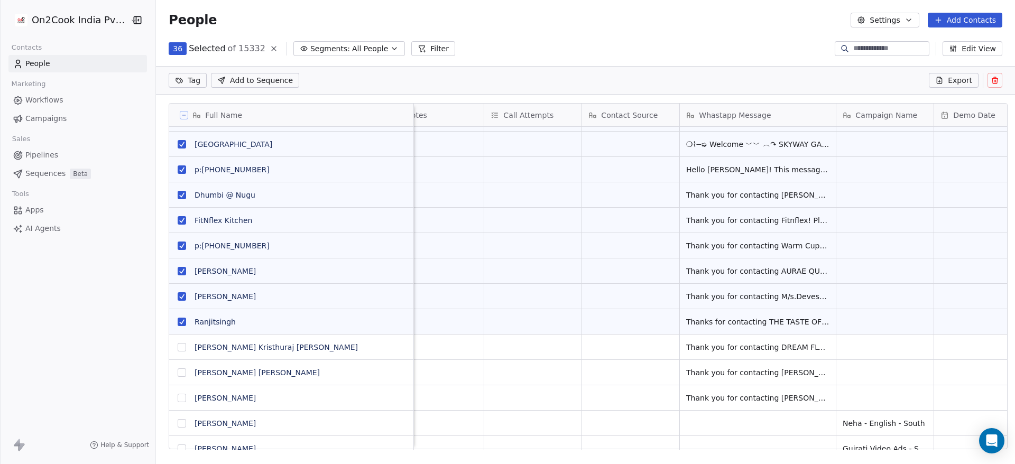
click at [178, 348] on button "grid" at bounding box center [182, 347] width 8 height 8
click at [178, 374] on button "grid" at bounding box center [182, 372] width 8 height 8
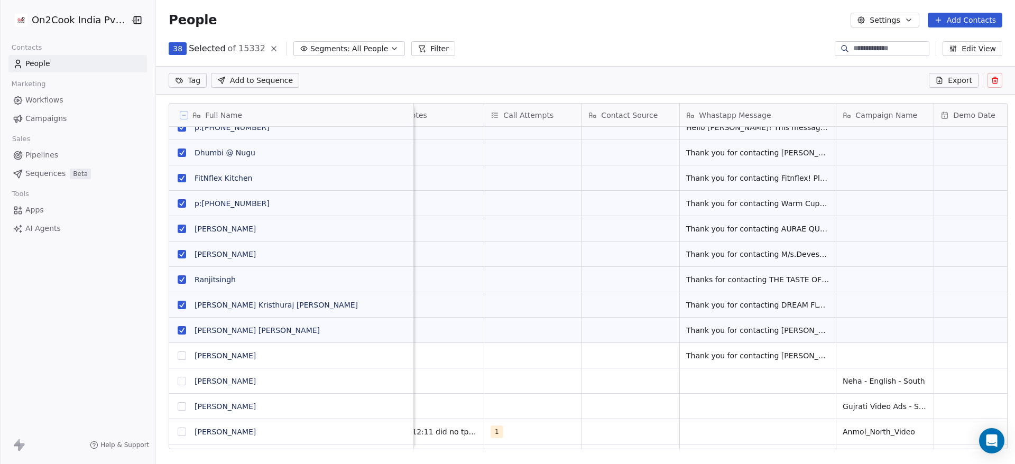
click at [178, 355] on button "grid" at bounding box center [182, 356] width 8 height 8
click at [995, 81] on icon at bounding box center [995, 81] width 0 height 2
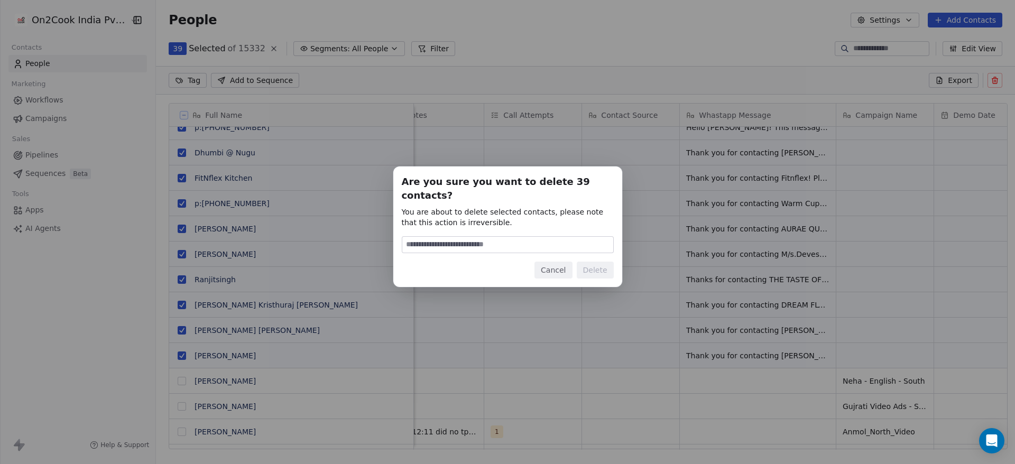
click at [576, 237] on input at bounding box center [507, 245] width 211 height 16
click at [442, 272] on div "Are you sure you want to delete 39 contacts? You are about to delete selected c…" at bounding box center [507, 227] width 229 height 121
click at [584, 238] on input at bounding box center [507, 245] width 211 height 16
type input "******"
click at [606, 262] on button "Delete" at bounding box center [595, 270] width 37 height 17
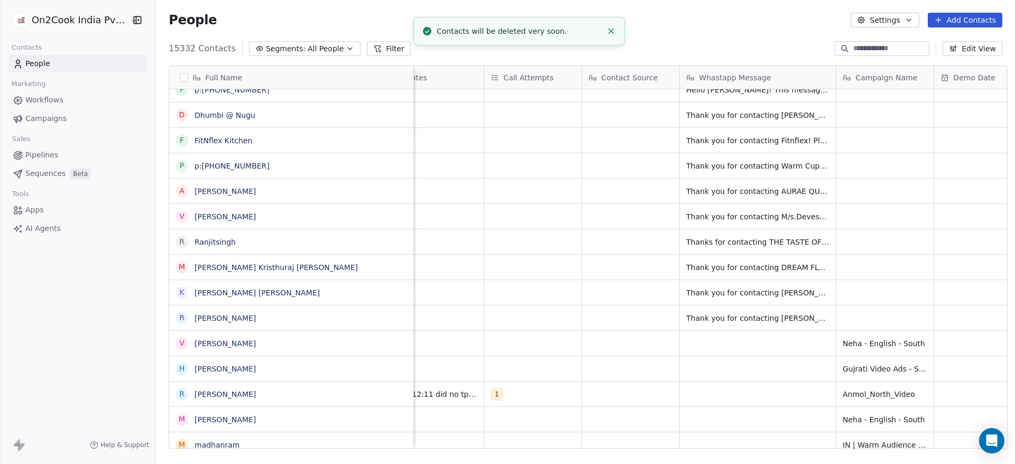
scroll to position [13, 13]
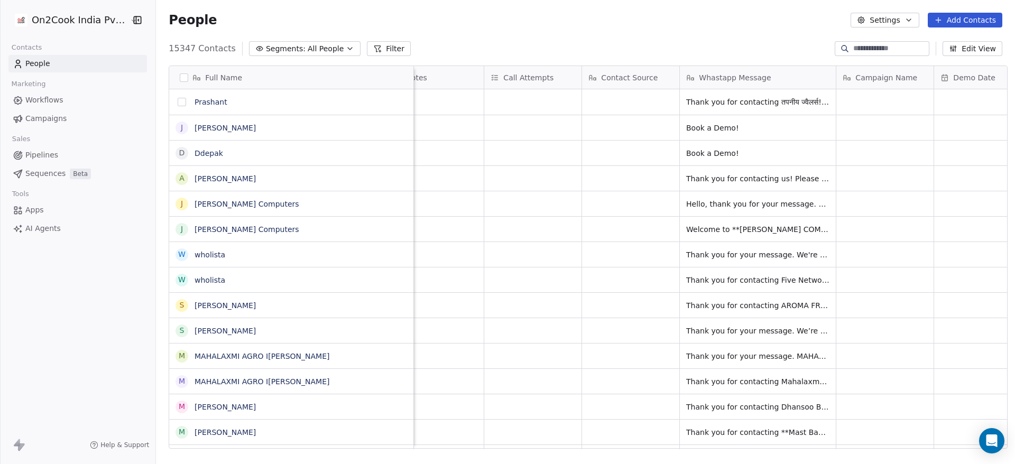
click at [180, 102] on button "grid" at bounding box center [182, 102] width 8 height 8
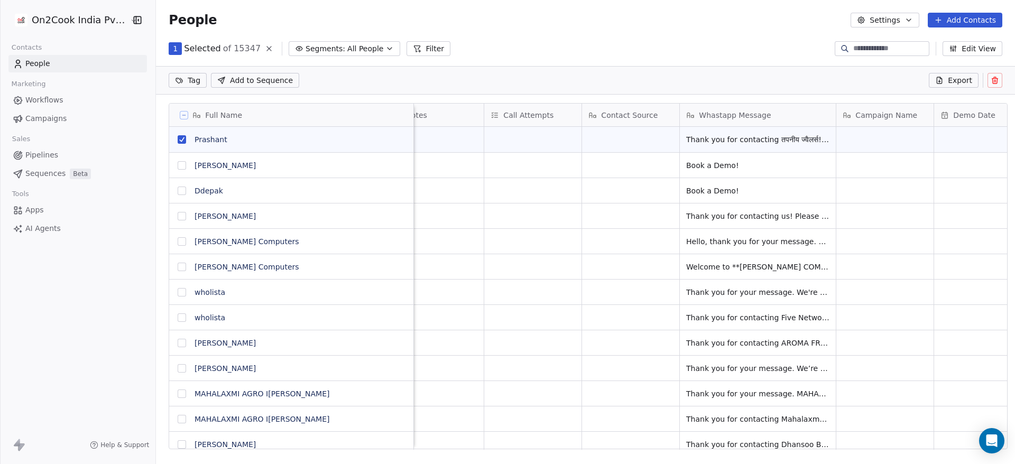
click at [178, 217] on button "grid" at bounding box center [182, 216] width 8 height 8
click at [178, 238] on button "grid" at bounding box center [182, 241] width 8 height 8
click at [178, 264] on button "grid" at bounding box center [182, 267] width 8 height 8
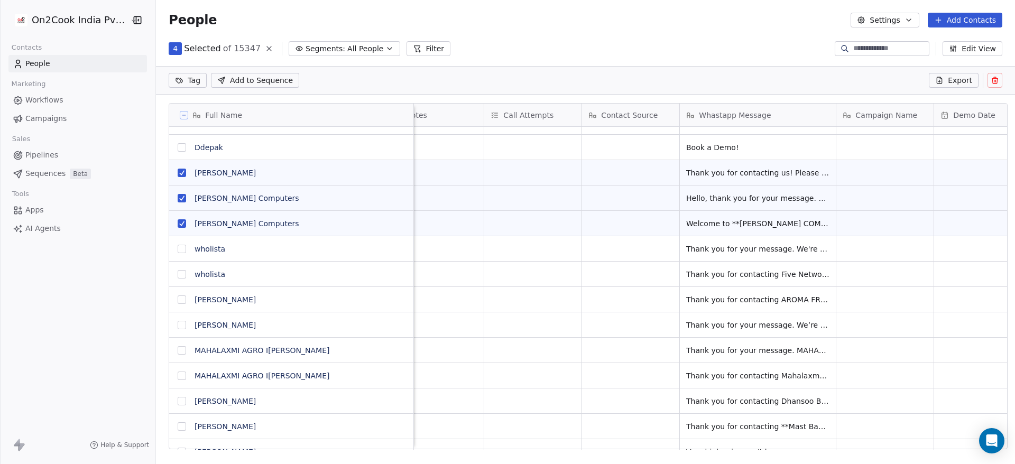
click at [178, 250] on button "grid" at bounding box center [182, 249] width 8 height 8
click at [178, 301] on button "grid" at bounding box center [182, 300] width 8 height 8
click at [178, 274] on button "grid" at bounding box center [182, 274] width 8 height 8
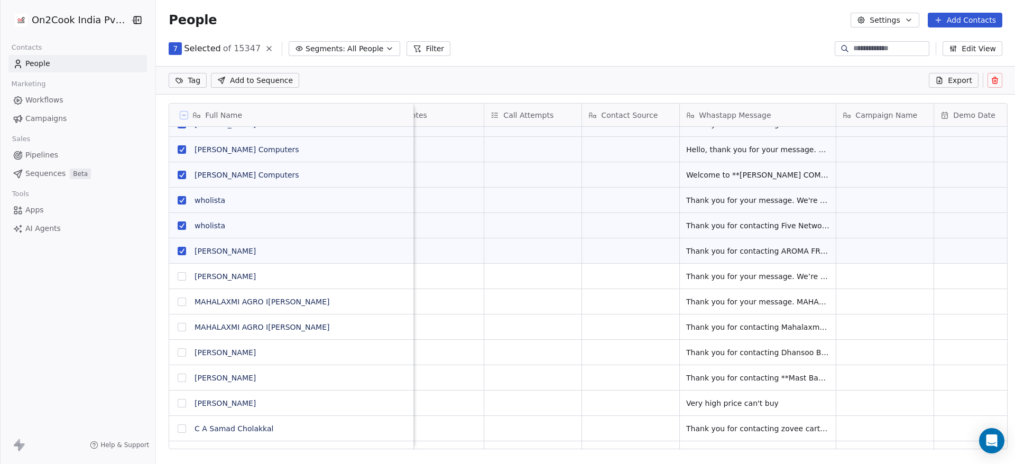
click at [178, 276] on button "grid" at bounding box center [182, 276] width 8 height 8
click at [178, 305] on button "grid" at bounding box center [182, 302] width 8 height 8
click at [178, 329] on button "grid" at bounding box center [182, 327] width 8 height 8
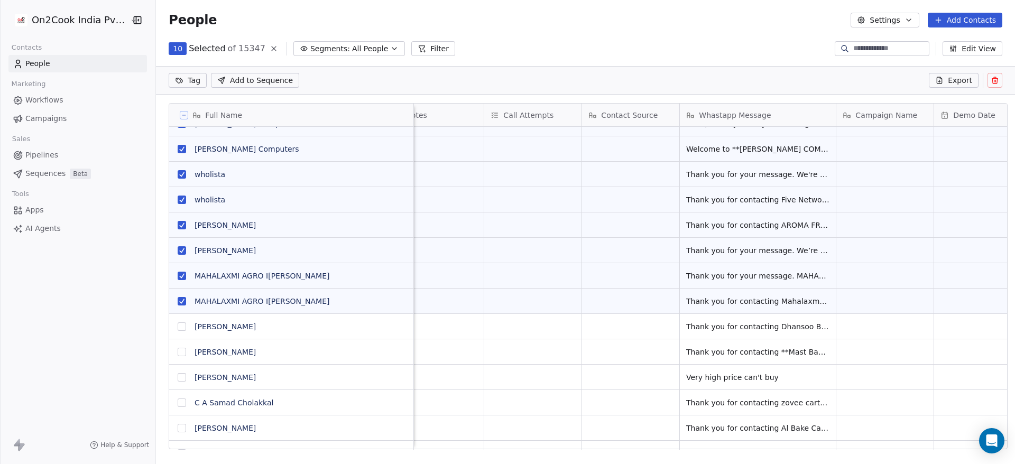
click at [180, 328] on button "grid" at bounding box center [182, 326] width 8 height 8
click at [180, 355] on button "grid" at bounding box center [182, 352] width 8 height 8
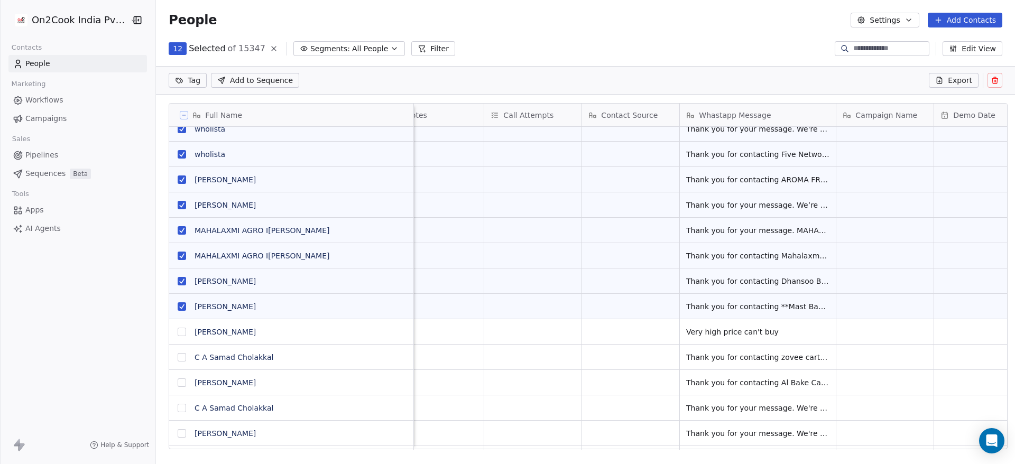
click at [178, 359] on button "grid" at bounding box center [182, 357] width 8 height 8
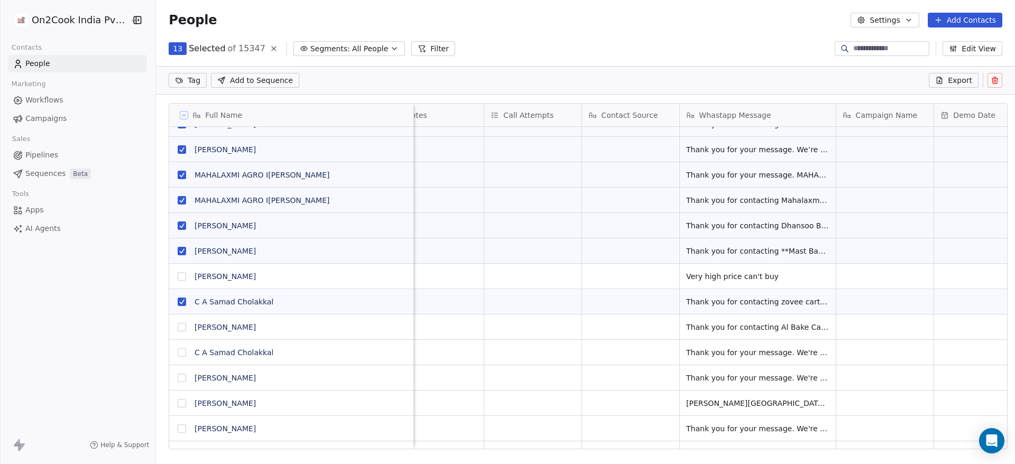
click at [178, 329] on button "grid" at bounding box center [182, 327] width 8 height 8
click at [178, 353] on button "grid" at bounding box center [182, 352] width 8 height 8
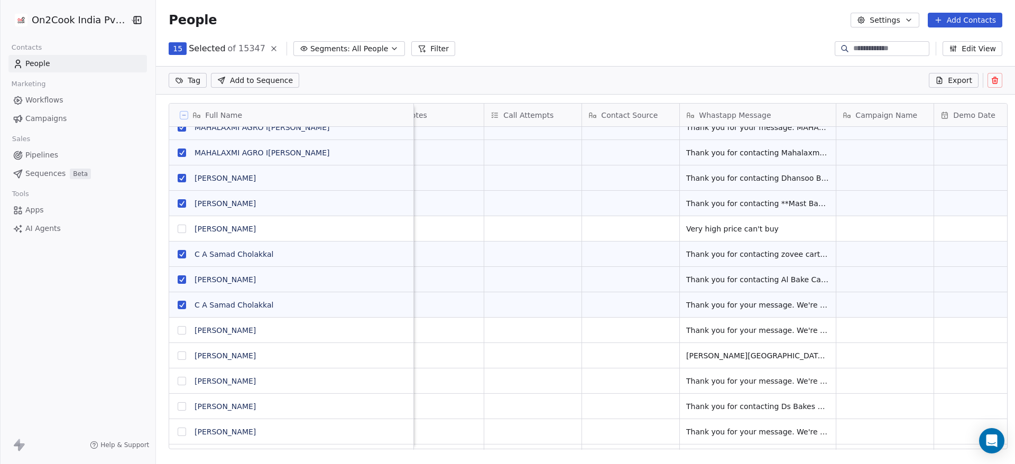
click at [178, 334] on button "grid" at bounding box center [182, 330] width 8 height 8
click at [178, 355] on button "grid" at bounding box center [182, 356] width 8 height 8
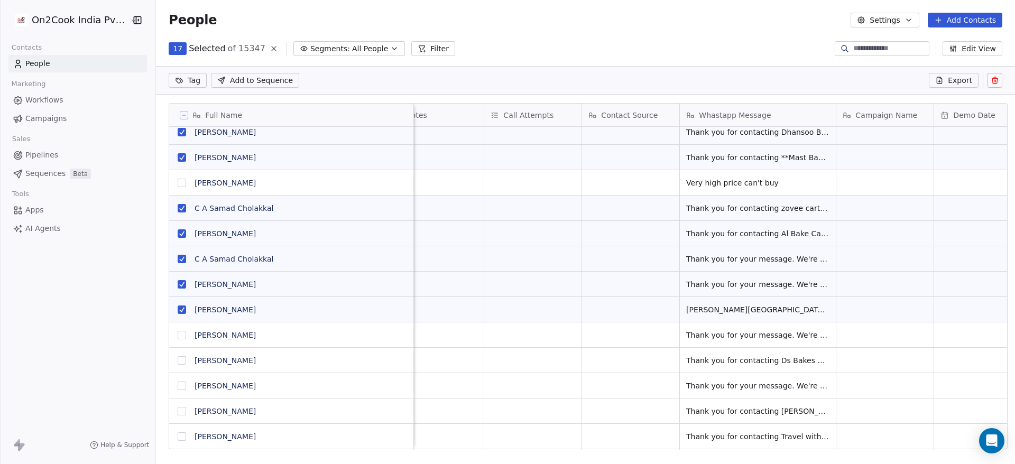
click at [178, 338] on button "grid" at bounding box center [182, 335] width 8 height 8
click at [178, 362] on button "grid" at bounding box center [182, 360] width 8 height 8
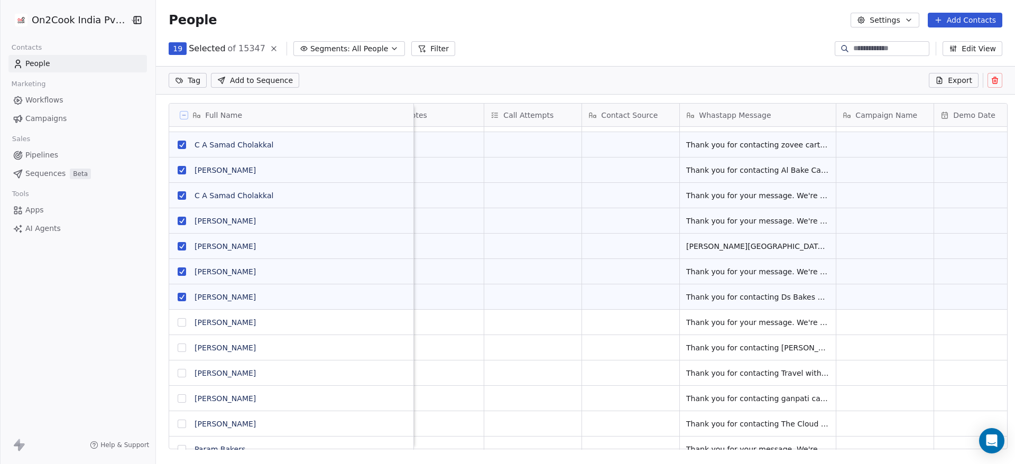
click at [178, 325] on button "grid" at bounding box center [182, 322] width 8 height 8
click at [178, 348] on button "grid" at bounding box center [182, 348] width 8 height 8
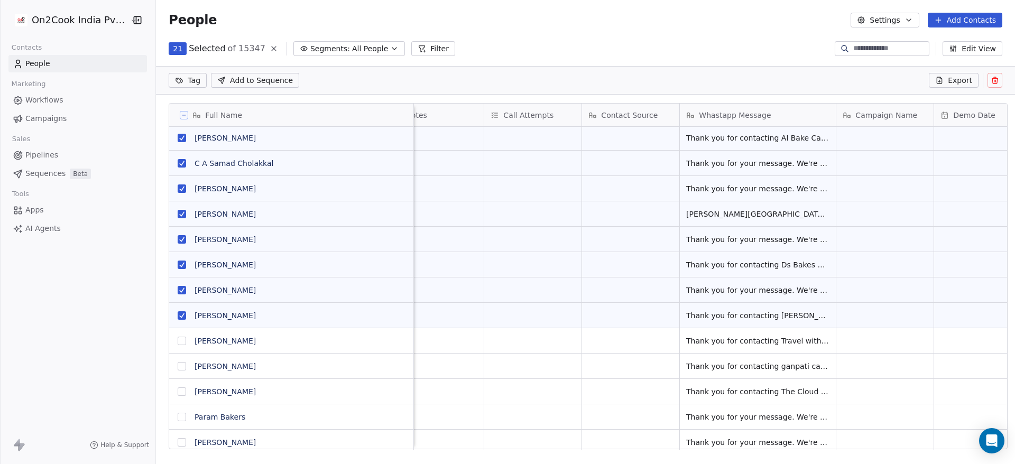
click at [178, 344] on button "grid" at bounding box center [182, 341] width 8 height 8
click at [178, 368] on button "grid" at bounding box center [182, 366] width 8 height 8
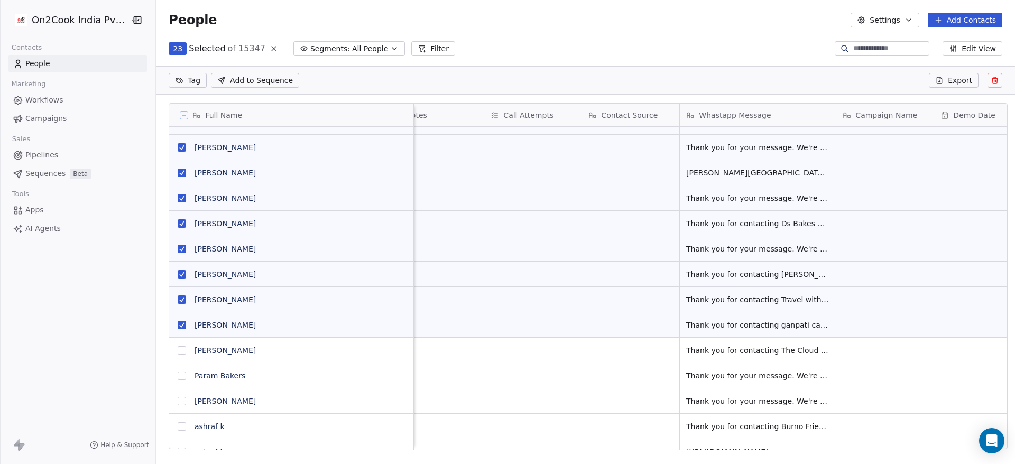
click at [178, 351] on button "grid" at bounding box center [182, 350] width 8 height 8
click at [178, 379] on button "grid" at bounding box center [182, 376] width 8 height 8
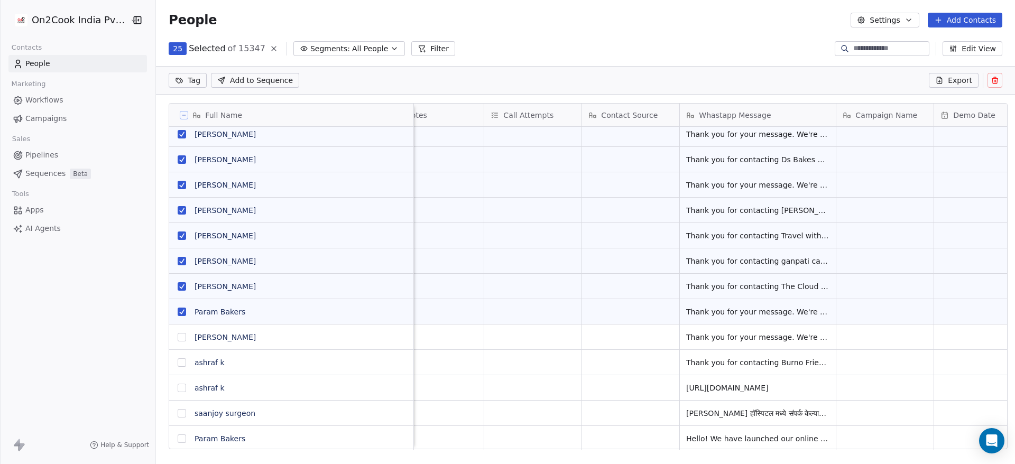
click at [178, 338] on button "grid" at bounding box center [182, 337] width 8 height 8
click at [178, 366] on button "grid" at bounding box center [182, 362] width 8 height 8
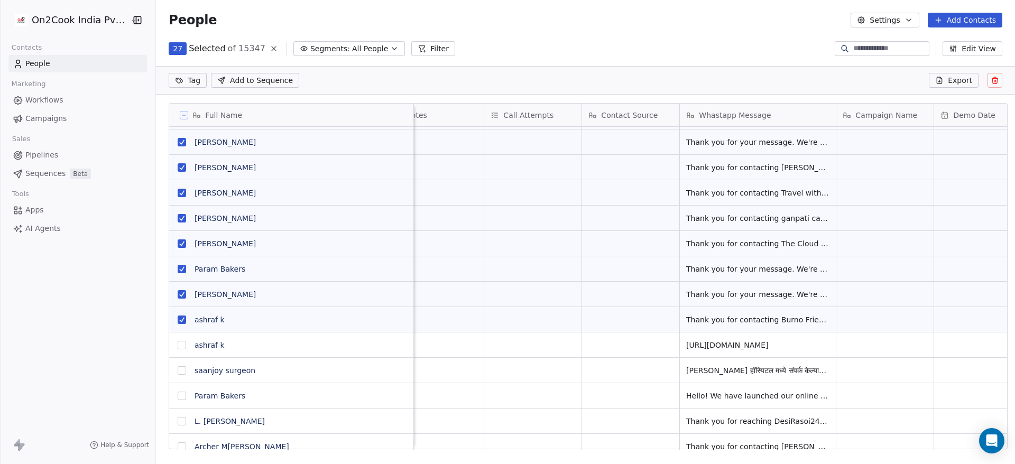
click at [178, 346] on button "grid" at bounding box center [182, 345] width 8 height 8
click at [178, 372] on button "grid" at bounding box center [182, 370] width 8 height 8
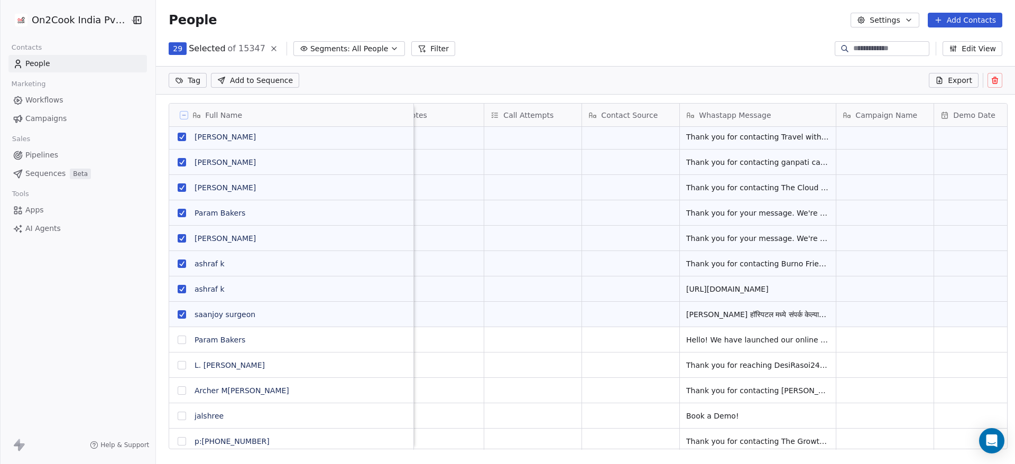
click at [180, 340] on button "grid" at bounding box center [182, 340] width 8 height 8
click at [178, 365] on button "grid" at bounding box center [182, 365] width 8 height 8
click at [178, 391] on button "grid" at bounding box center [182, 390] width 8 height 8
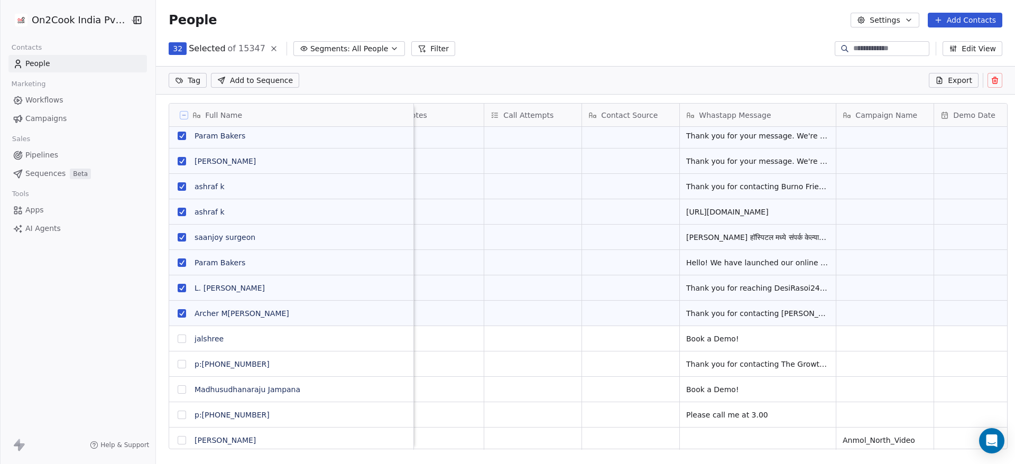
click at [178, 385] on button "grid" at bounding box center [182, 389] width 8 height 8
click at [178, 393] on button "grid" at bounding box center [182, 389] width 8 height 8
click at [178, 364] on button "grid" at bounding box center [182, 364] width 8 height 8
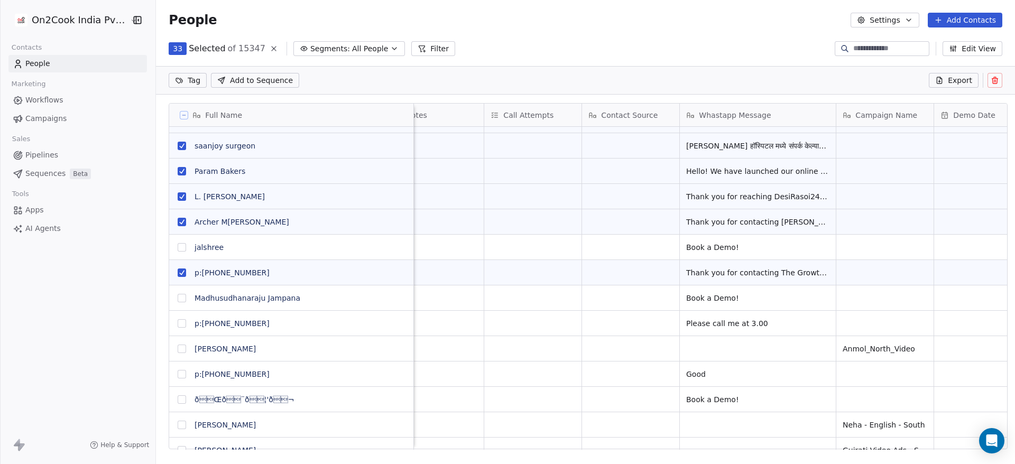
click at [999, 81] on button at bounding box center [995, 80] width 15 height 15
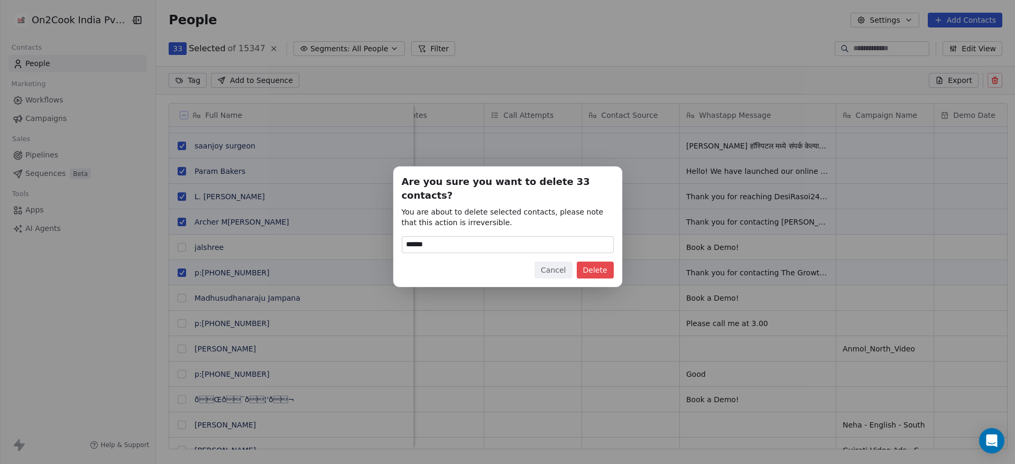
click at [597, 264] on button "Delete" at bounding box center [595, 270] width 37 height 17
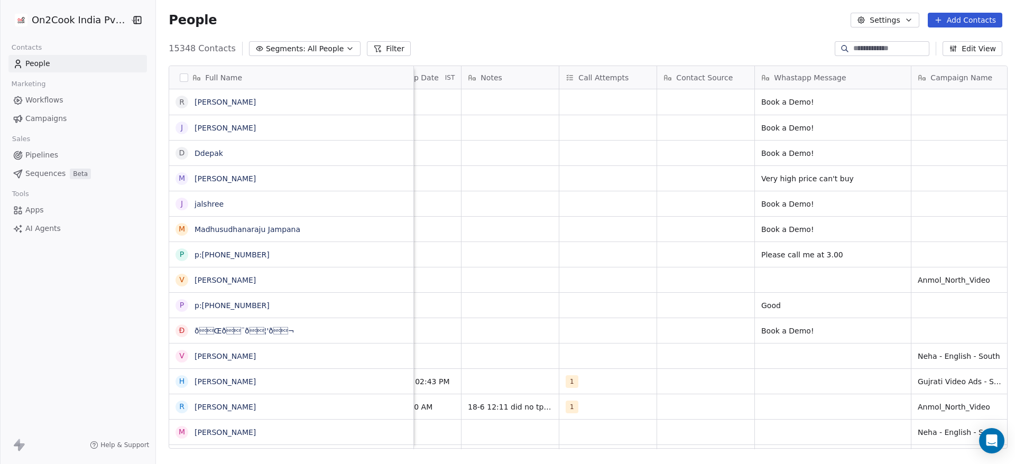
scroll to position [0, 1715]
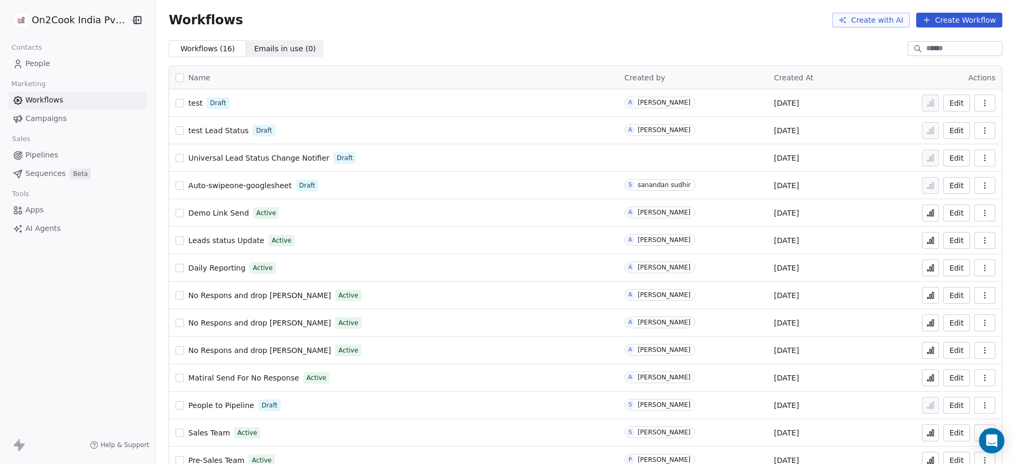
click at [52, 62] on link "People" at bounding box center [77, 63] width 139 height 17
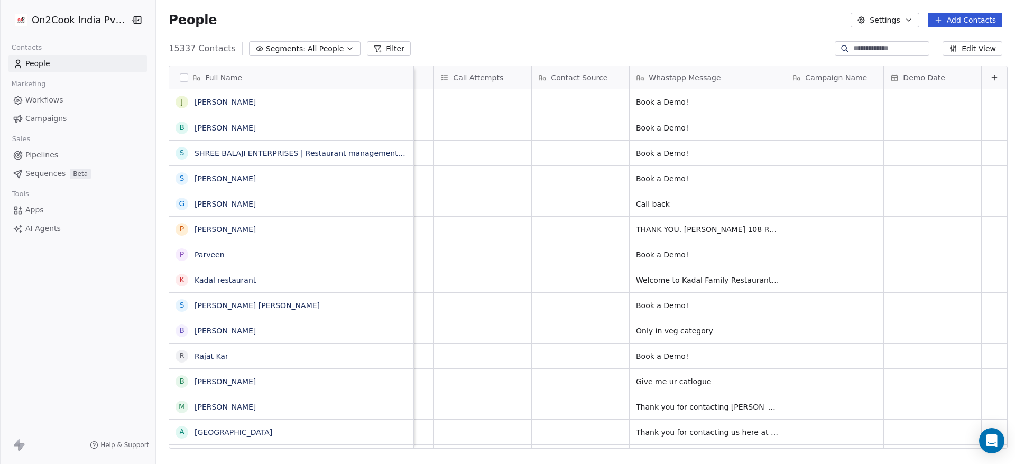
scroll to position [0, 1849]
click at [178, 229] on button "grid" at bounding box center [182, 229] width 8 height 8
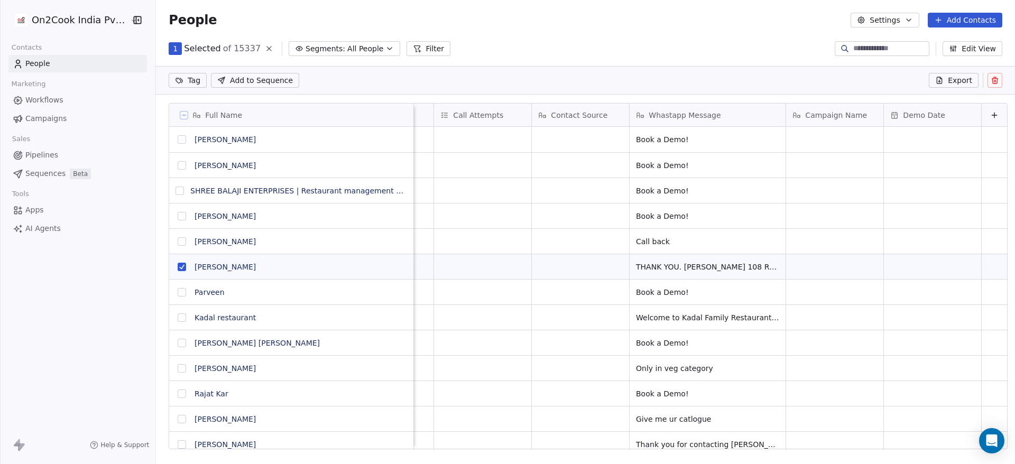
click at [178, 319] on button "grid" at bounding box center [182, 318] width 8 height 8
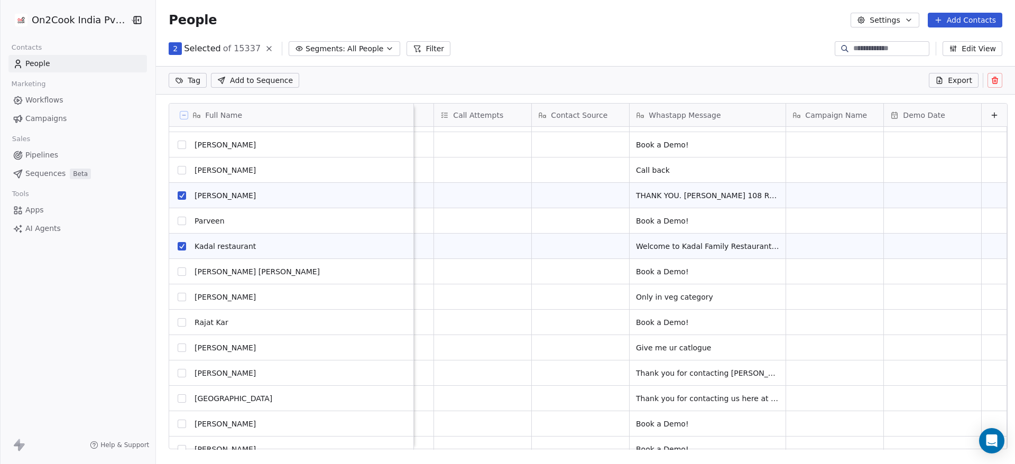
scroll to position [73, 0]
click at [178, 371] on button "grid" at bounding box center [182, 371] width 8 height 8
click at [178, 398] on button "grid" at bounding box center [182, 397] width 8 height 8
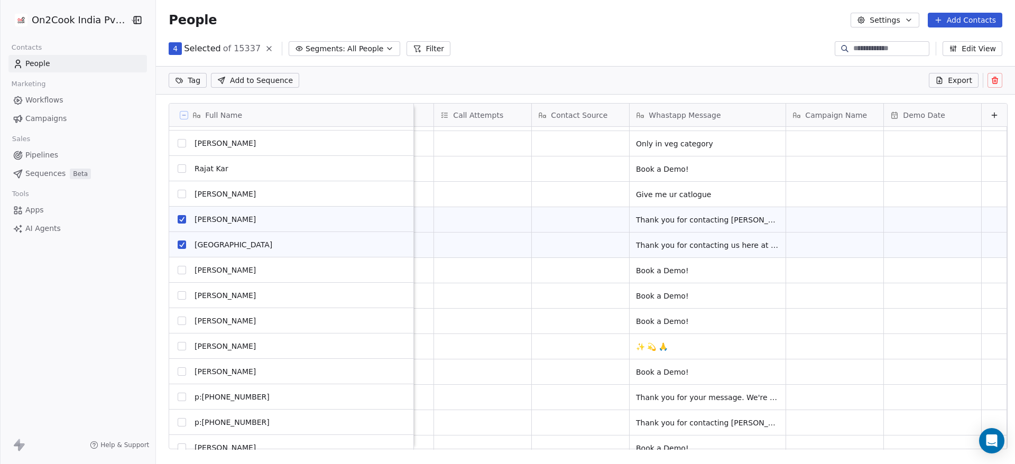
scroll to position [225, 0]
click at [178, 346] on button "grid" at bounding box center [182, 346] width 8 height 8
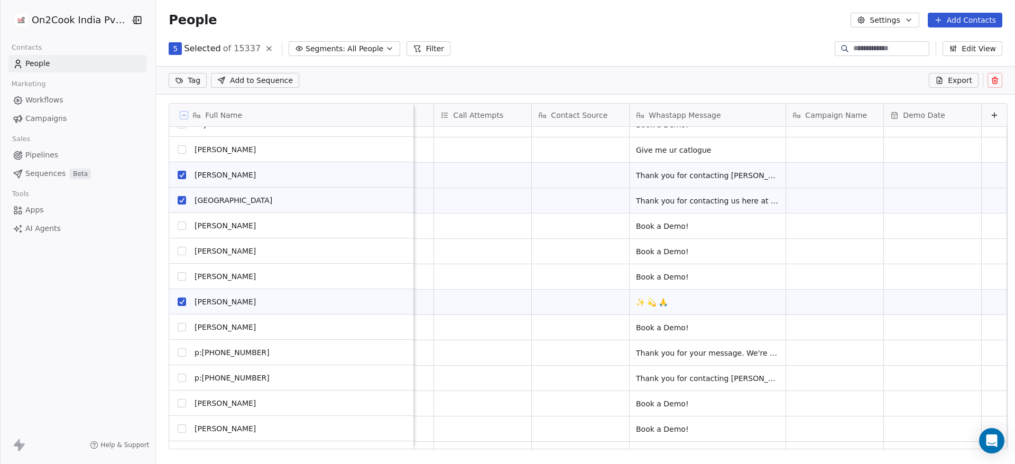
scroll to position [270, 0]
click at [178, 356] on button "grid" at bounding box center [182, 352] width 8 height 8
click at [178, 379] on button "grid" at bounding box center [182, 378] width 8 height 8
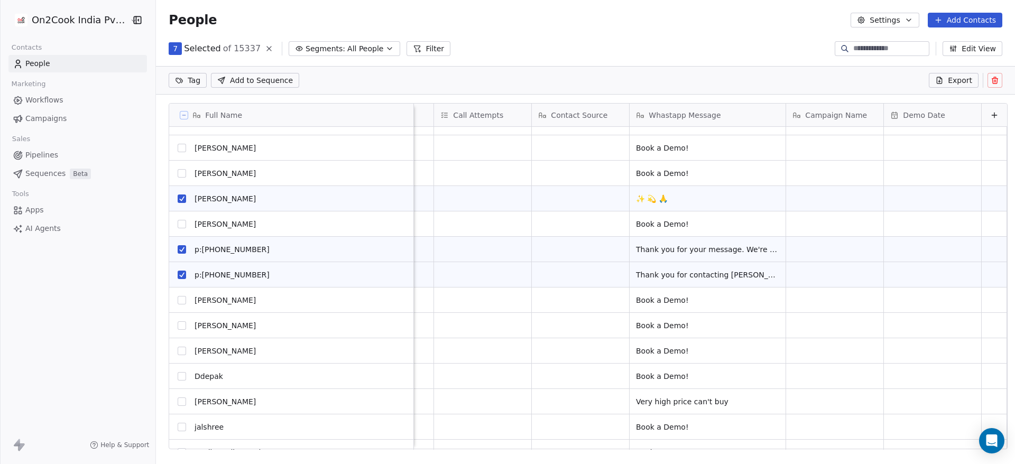
scroll to position [0, 0]
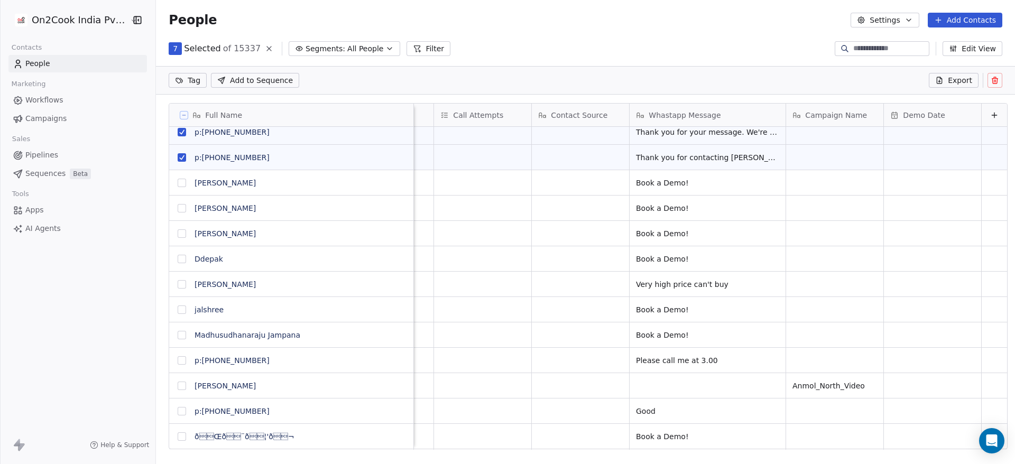
click at [993, 82] on icon at bounding box center [995, 80] width 8 height 8
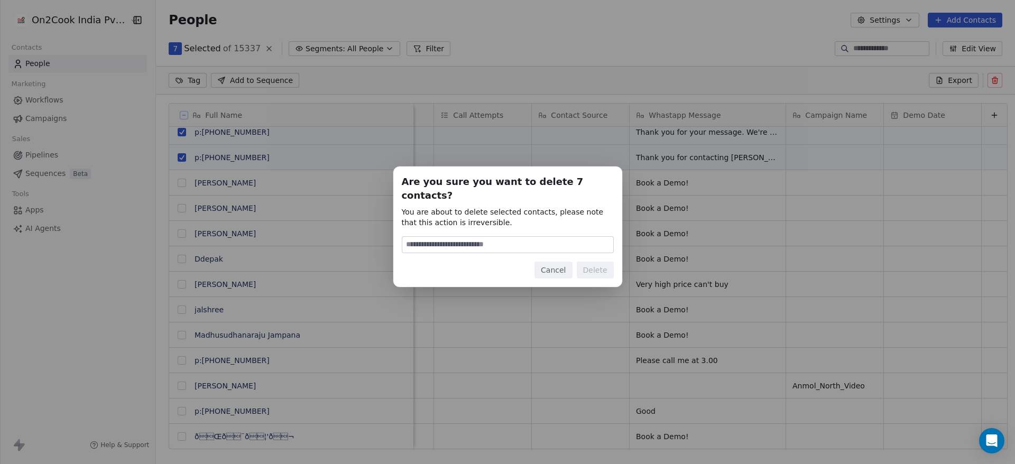
click at [534, 237] on input at bounding box center [507, 245] width 211 height 16
type input "******"
click at [591, 265] on button "Delete" at bounding box center [595, 270] width 37 height 17
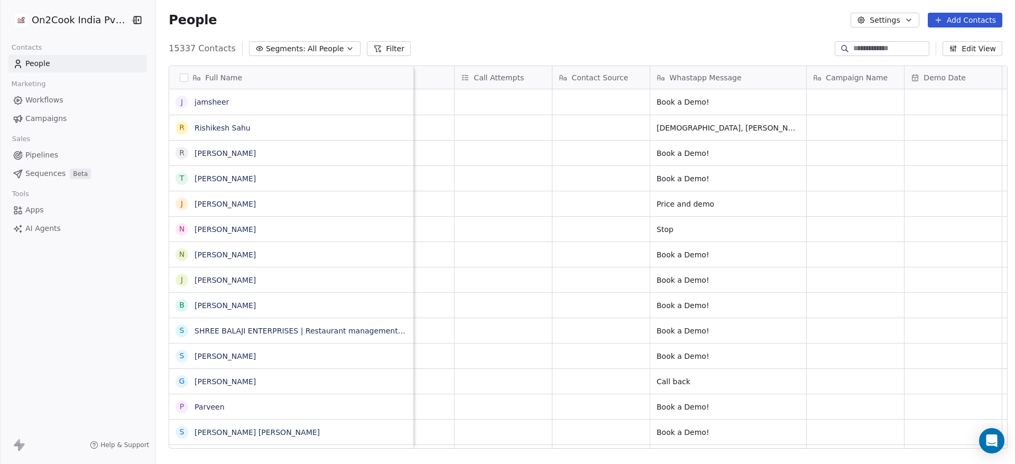
scroll to position [0, 1850]
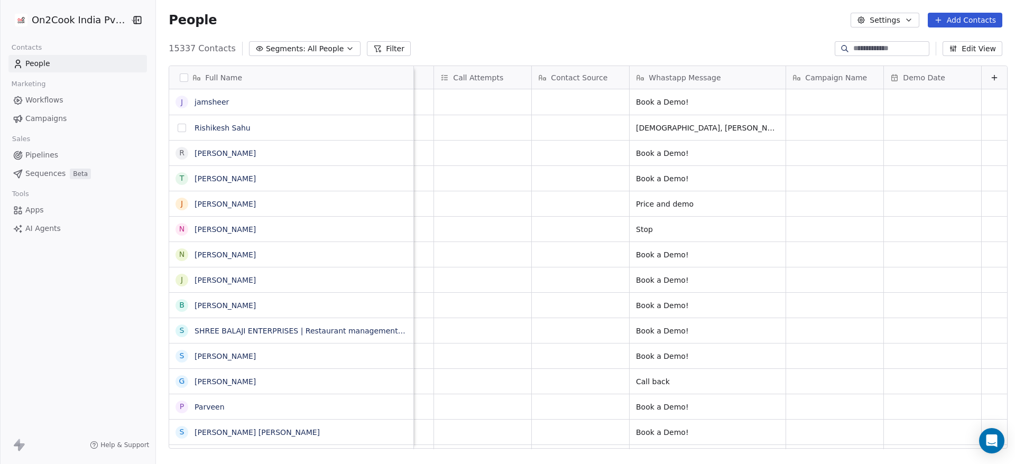
click at [178, 128] on button "grid" at bounding box center [182, 128] width 8 height 8
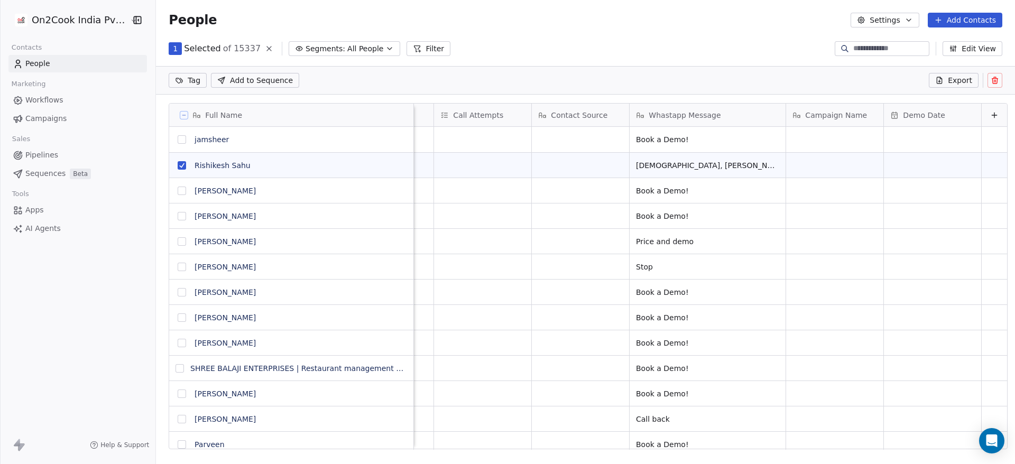
scroll to position [359, 852]
click at [995, 81] on icon at bounding box center [995, 81] width 0 height 2
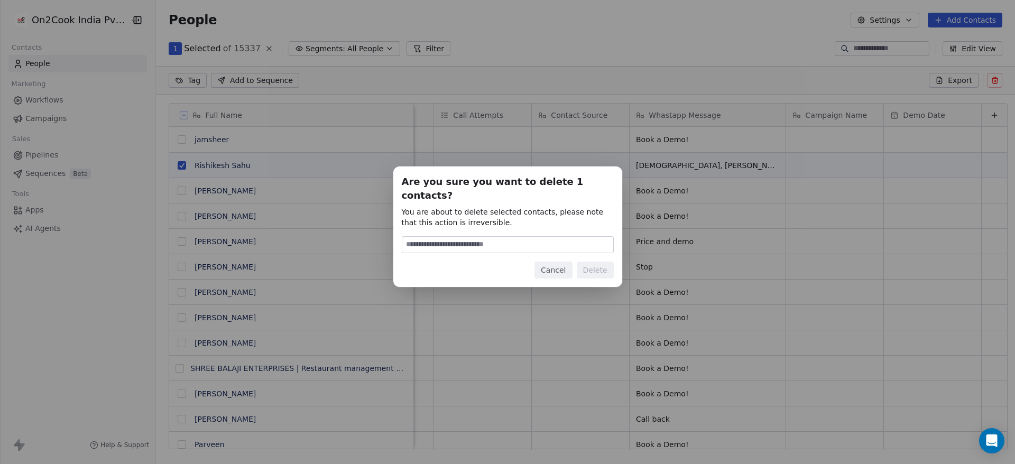
click at [578, 239] on input at bounding box center [507, 245] width 211 height 16
type input "******"
click at [596, 265] on button "Delete" at bounding box center [595, 270] width 37 height 17
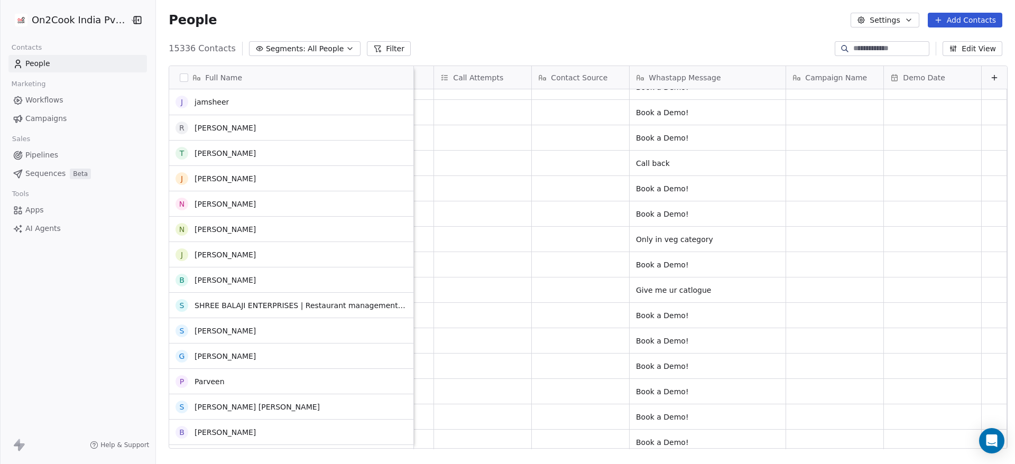
scroll to position [0, 0]
